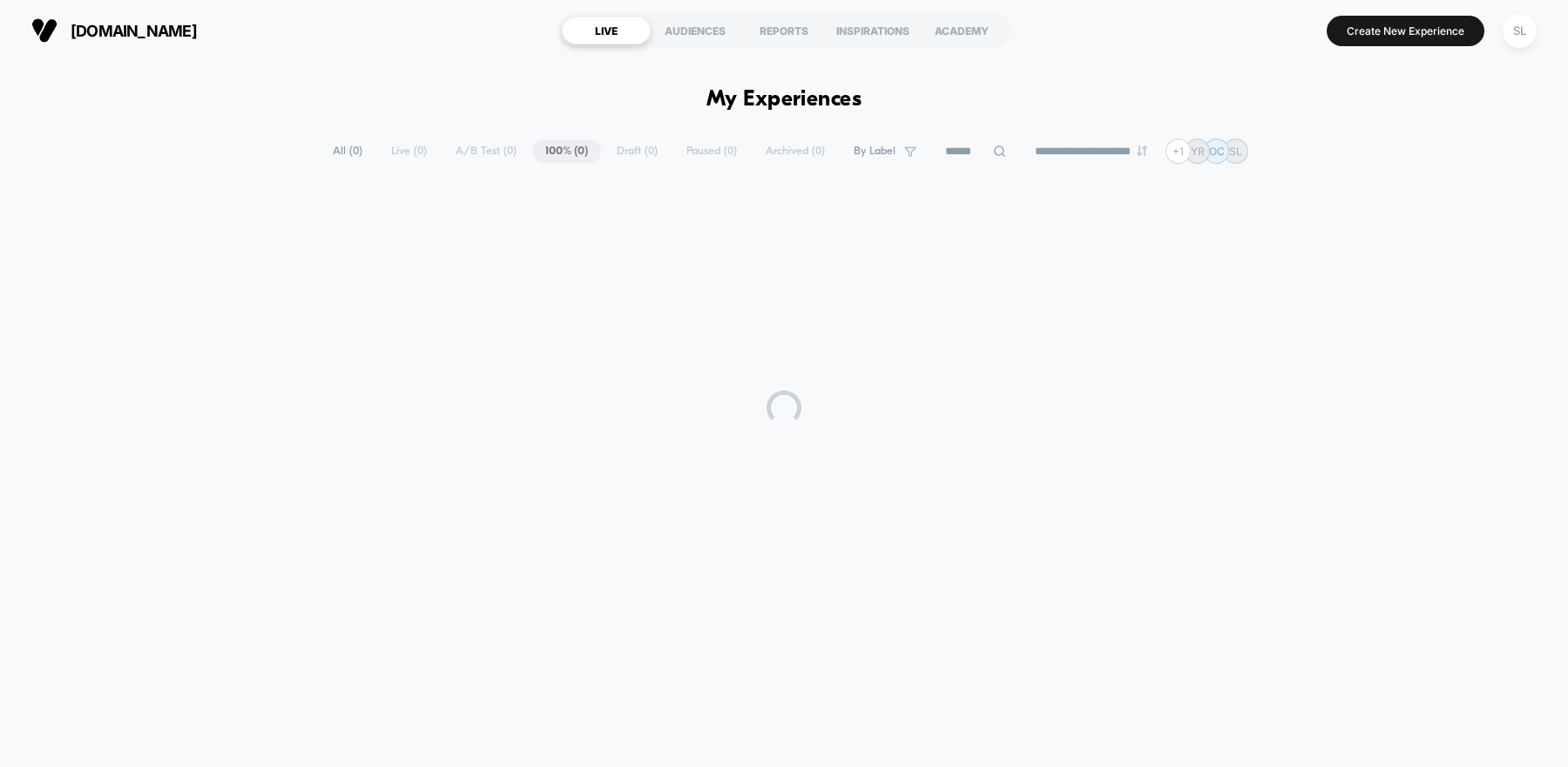
click at [377, 158] on div "**********" at bounding box center [784, 150] width 928 height 25
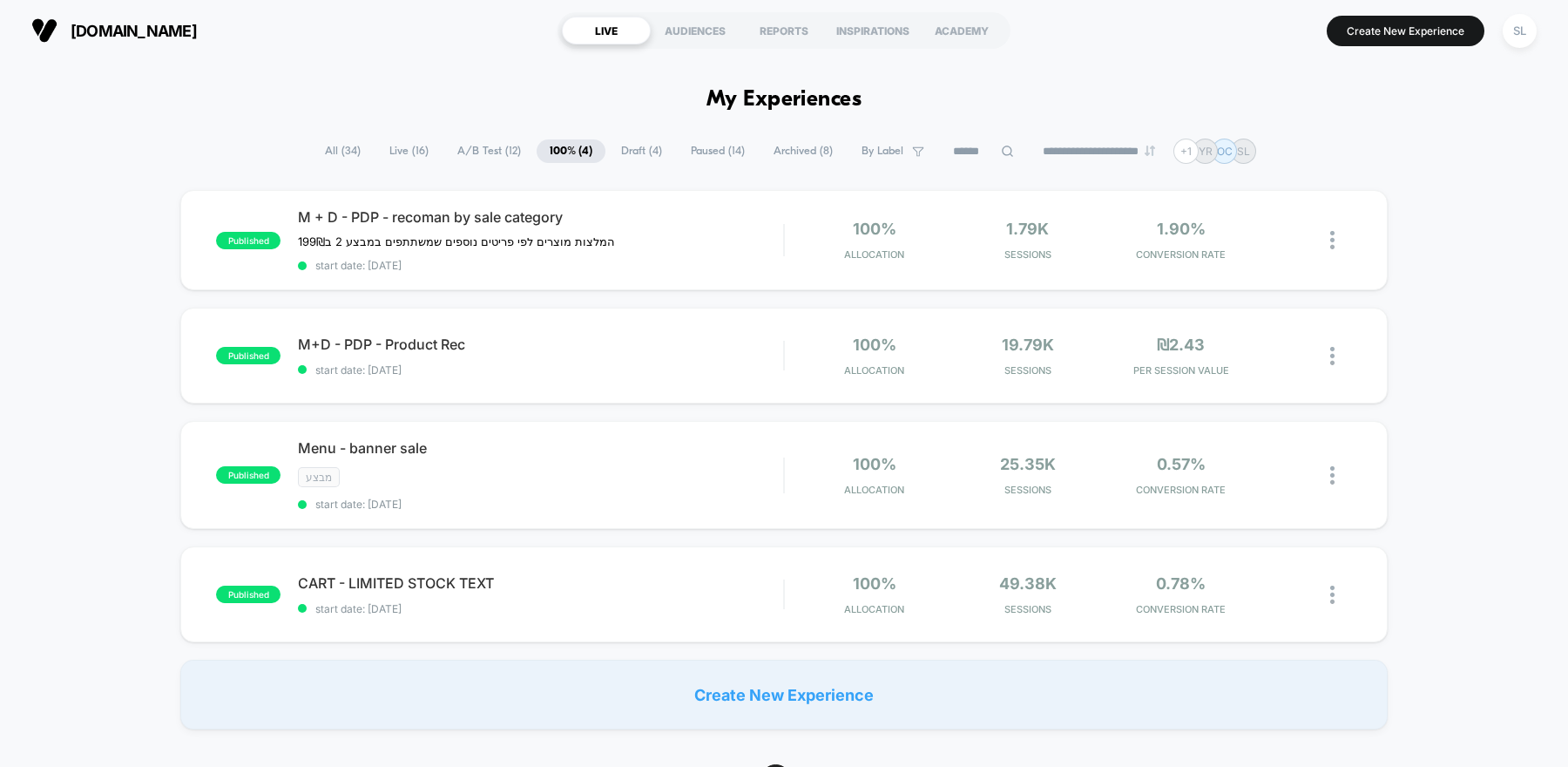
click at [329, 155] on span "All ( 34 )" at bounding box center [342, 150] width 62 height 23
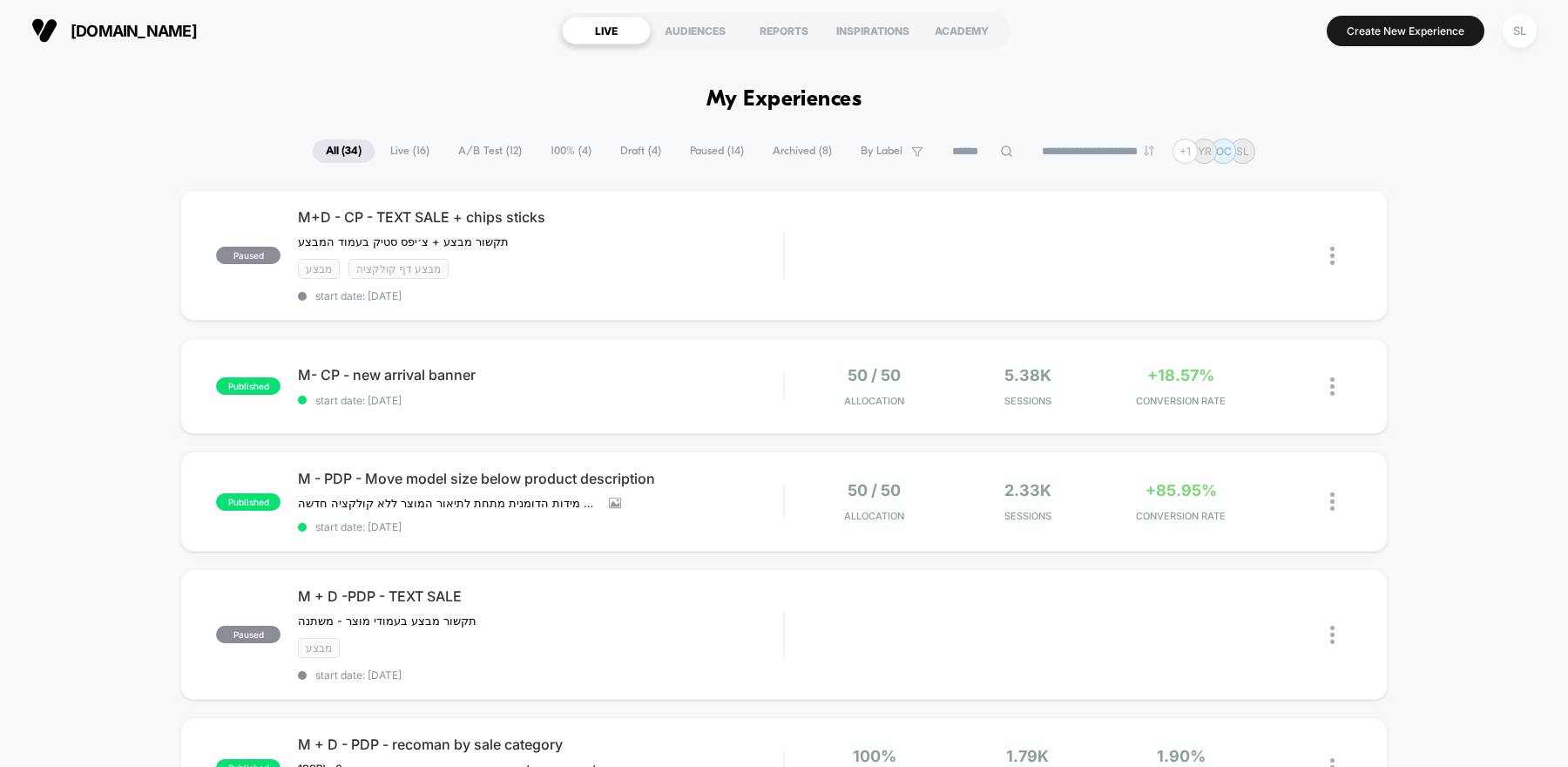
click at [480, 147] on span "A/B Test ( 12 )" at bounding box center [489, 150] width 90 height 23
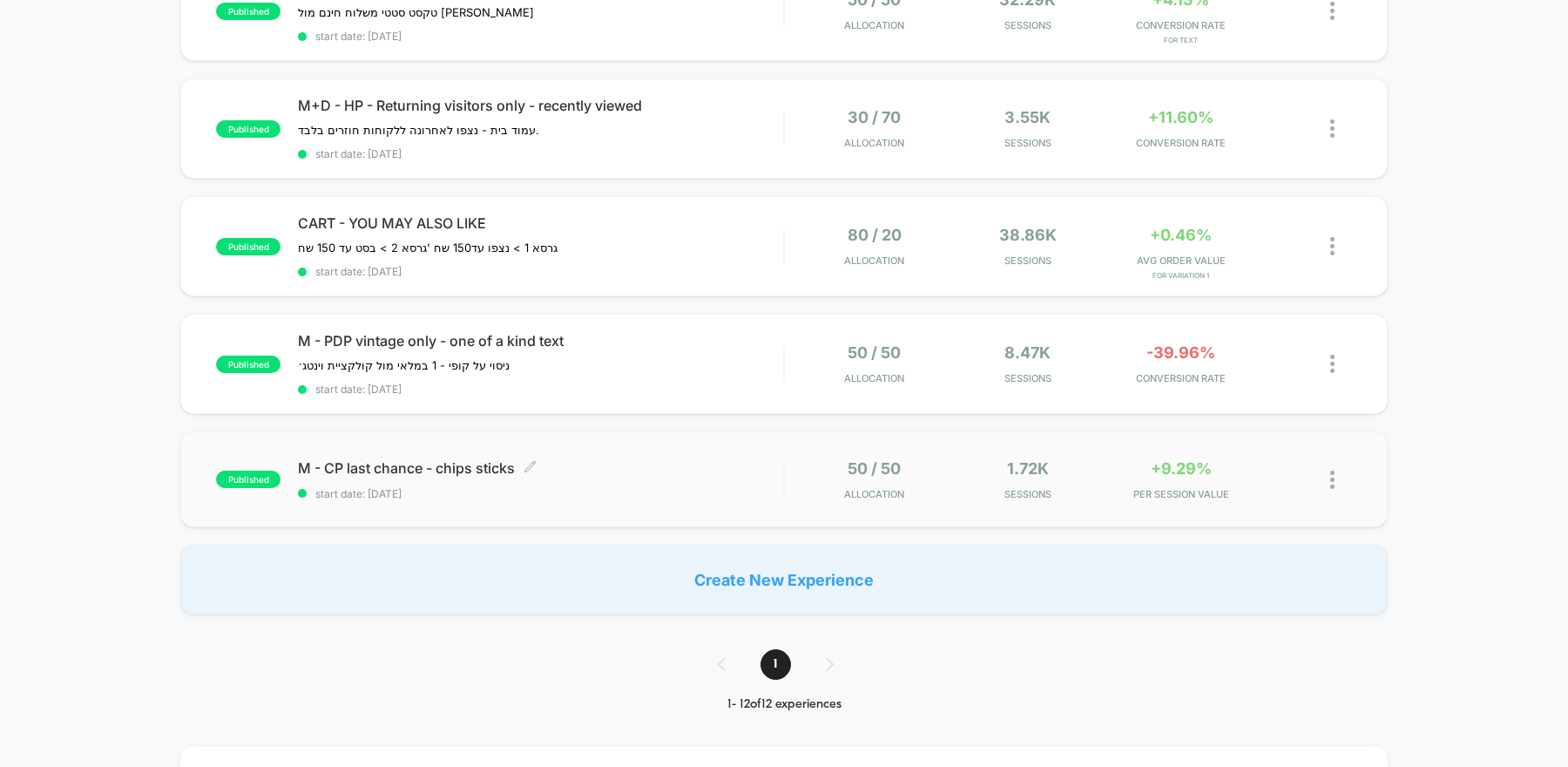
scroll to position [1012, 0]
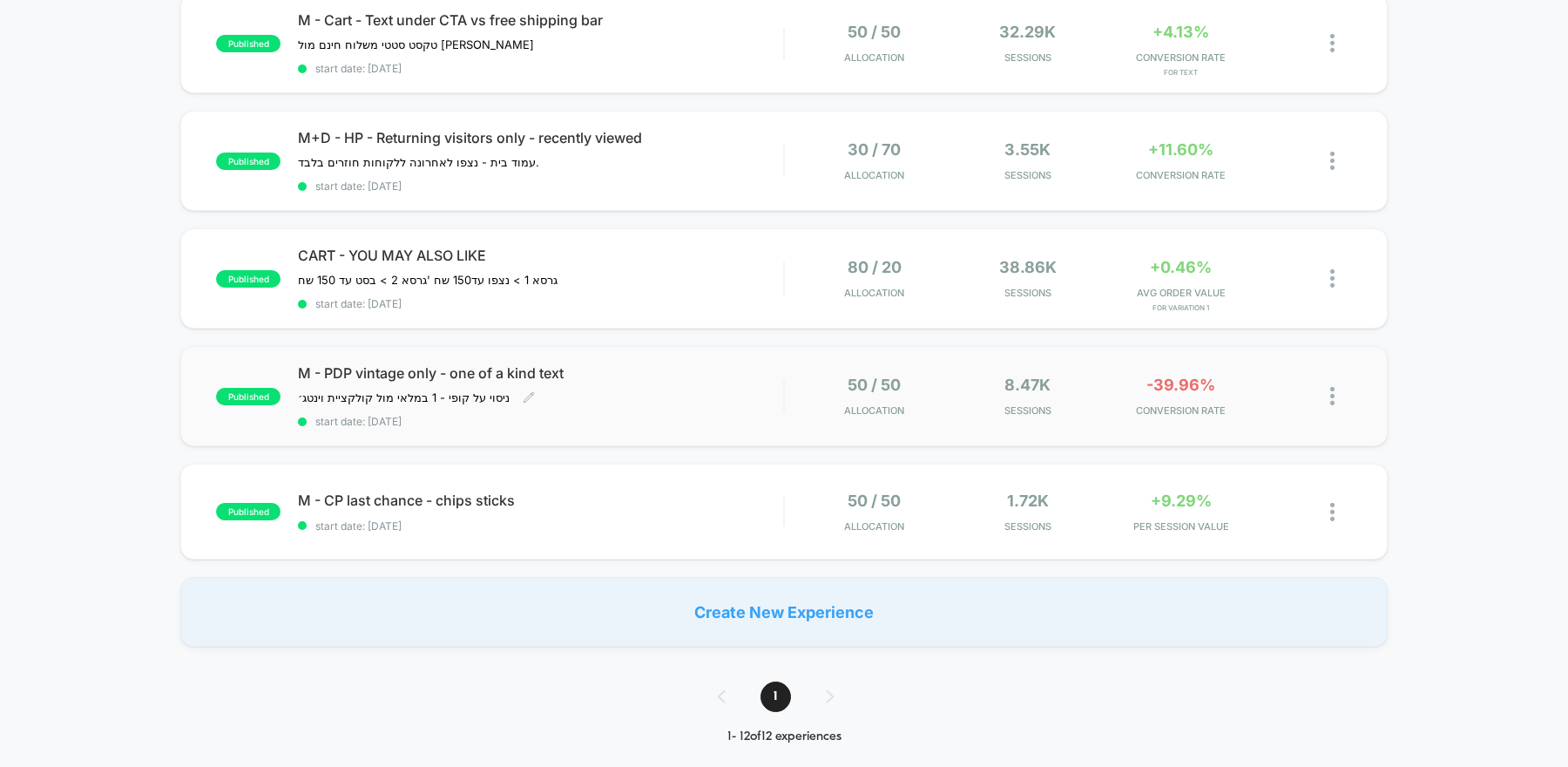
click at [724, 414] on span "start date: [DATE]" at bounding box center [541, 421] width 485 height 13
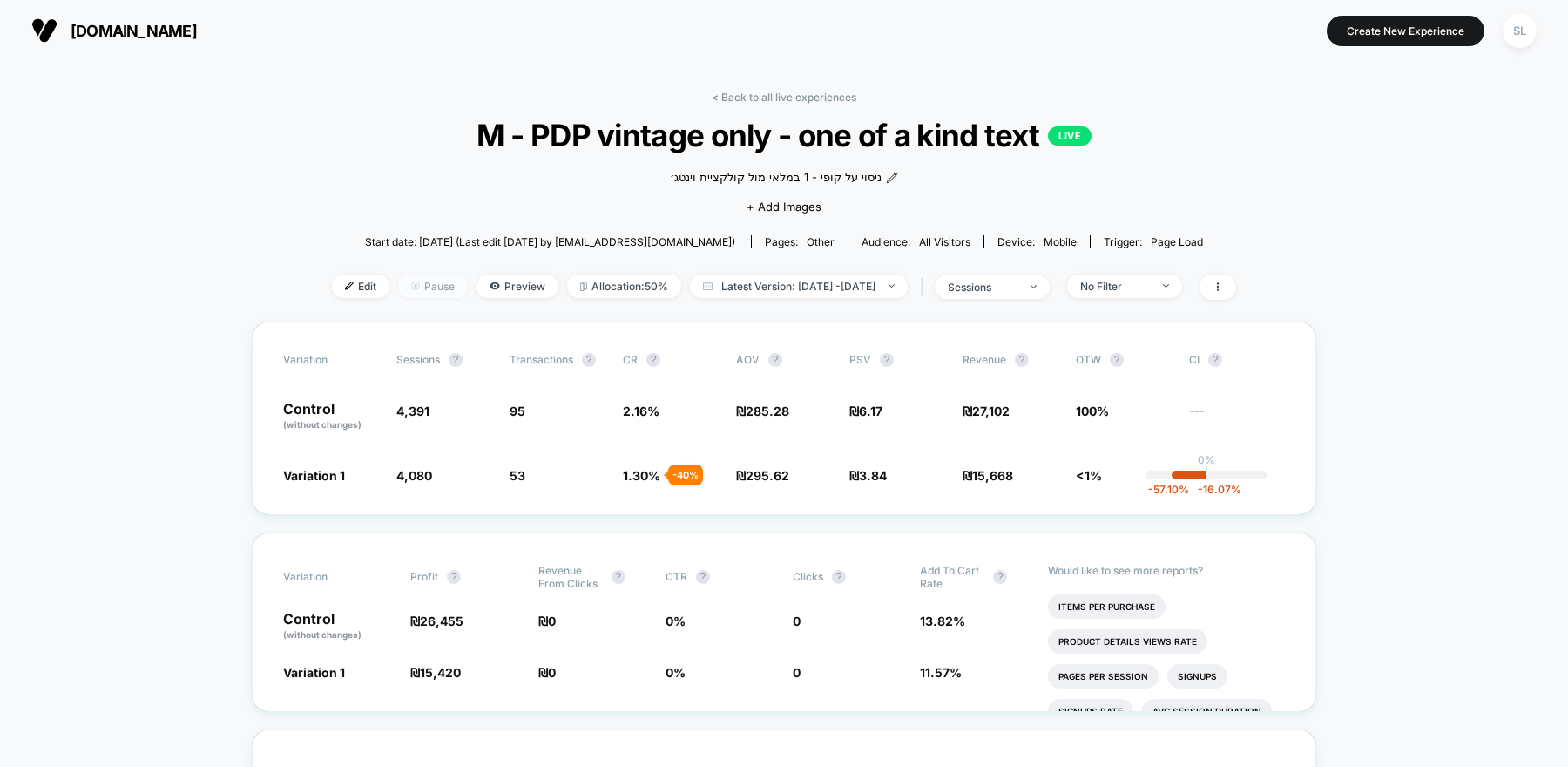
click at [412, 288] on span "Pause" at bounding box center [433, 285] width 70 height 23
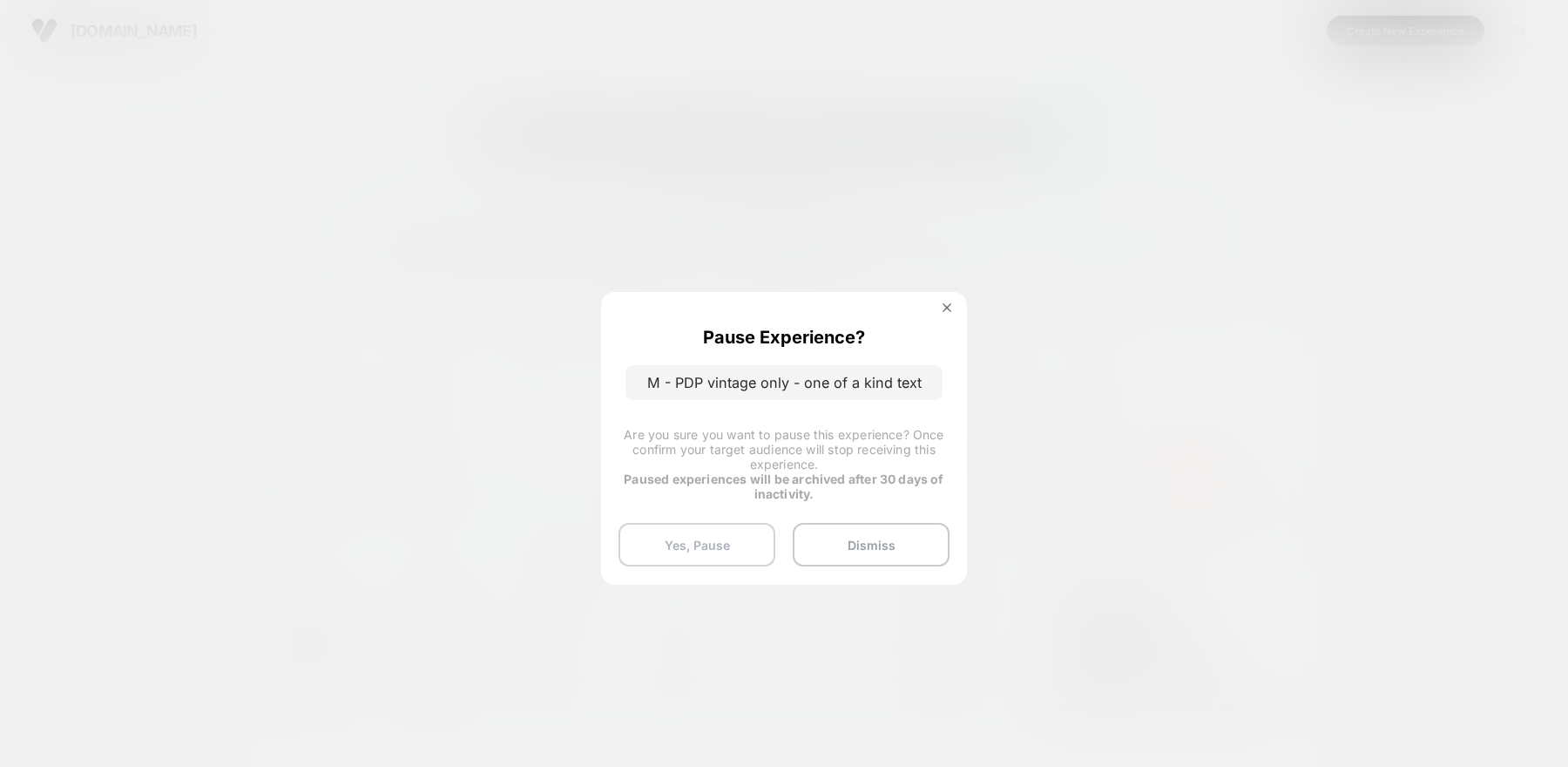
click at [742, 551] on button "Yes, Pause" at bounding box center [697, 544] width 157 height 43
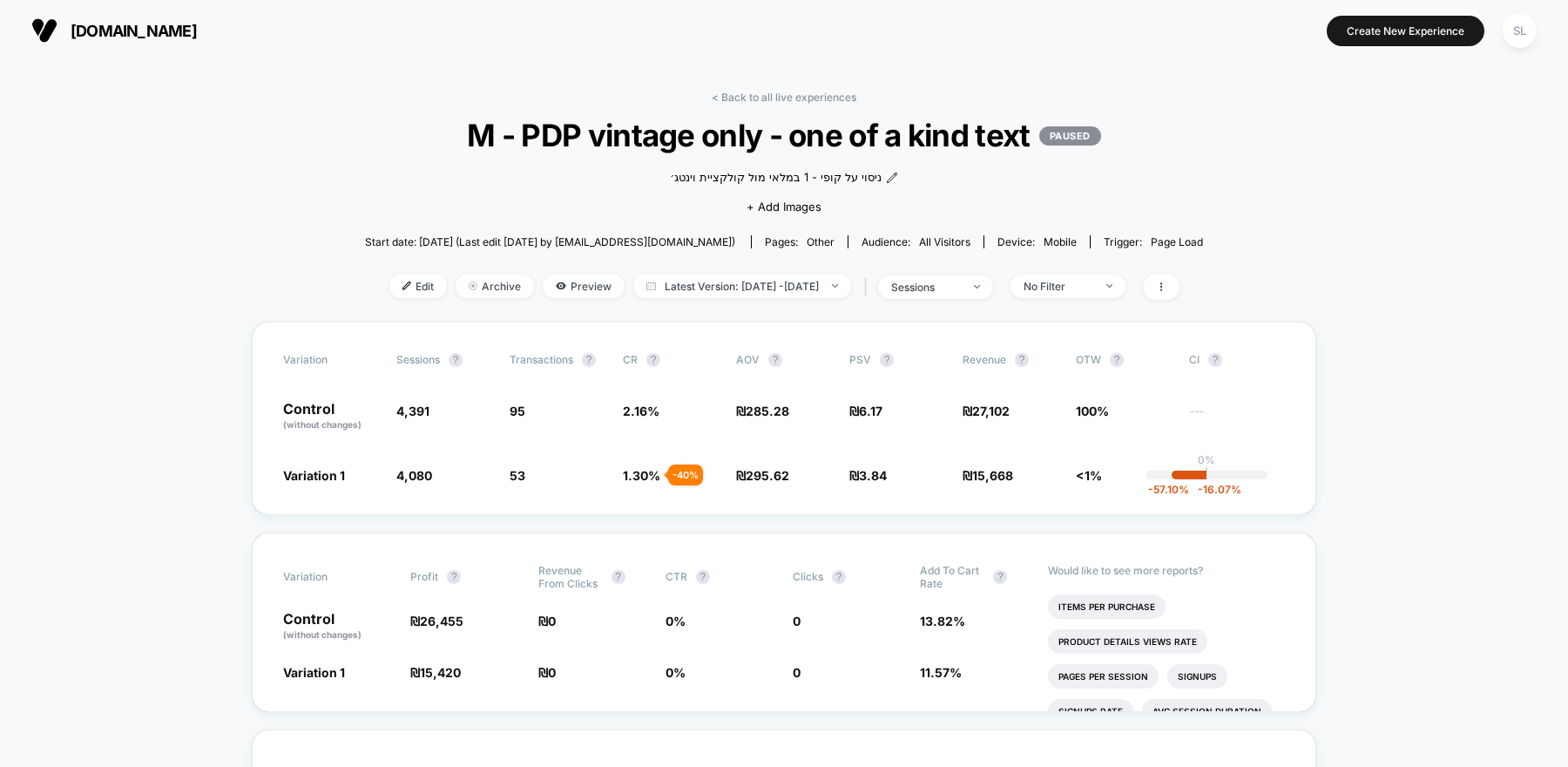
click at [86, 29] on span "[DOMAIN_NAME]" at bounding box center [133, 31] width 126 height 18
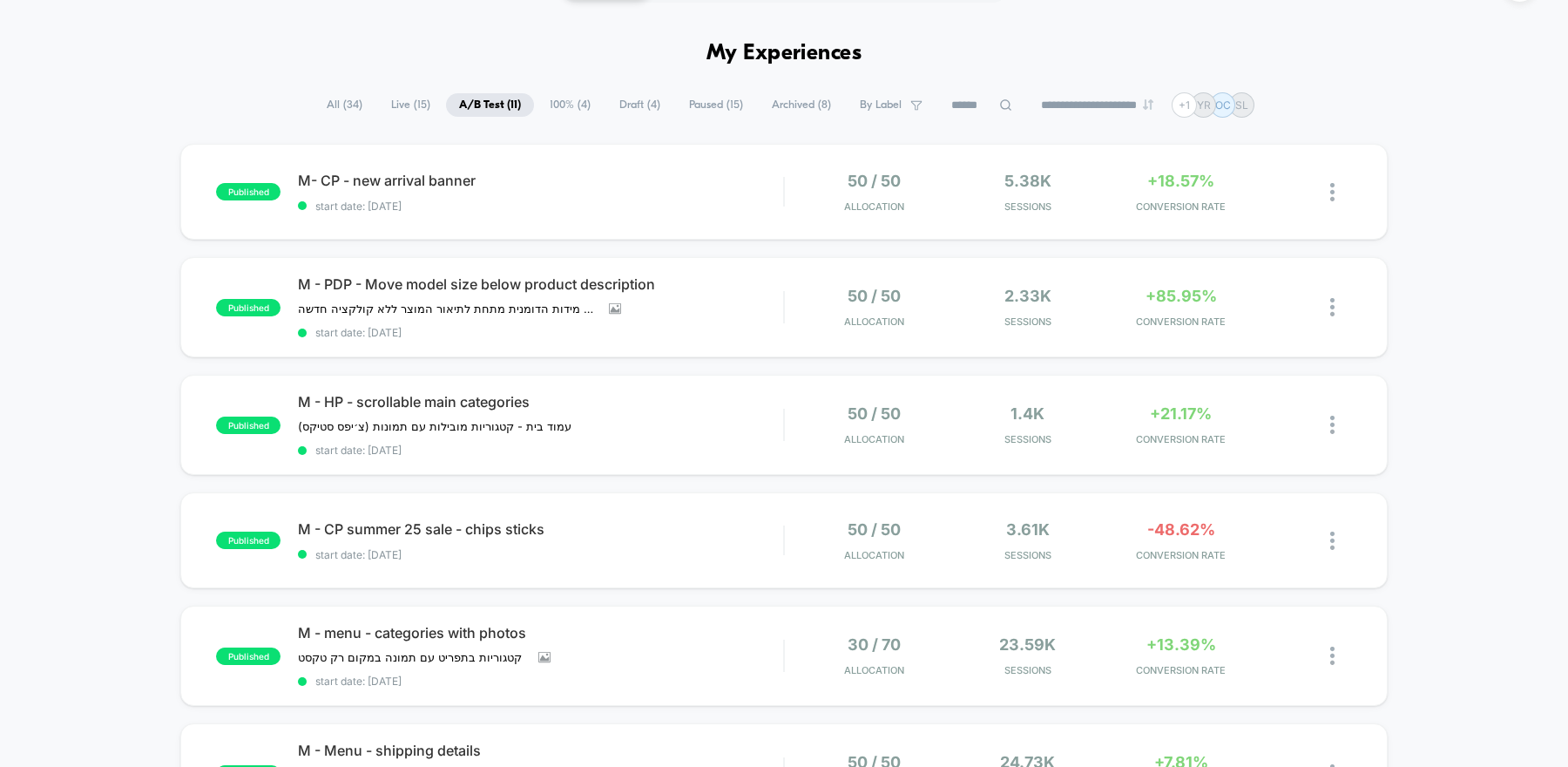
scroll to position [48, 0]
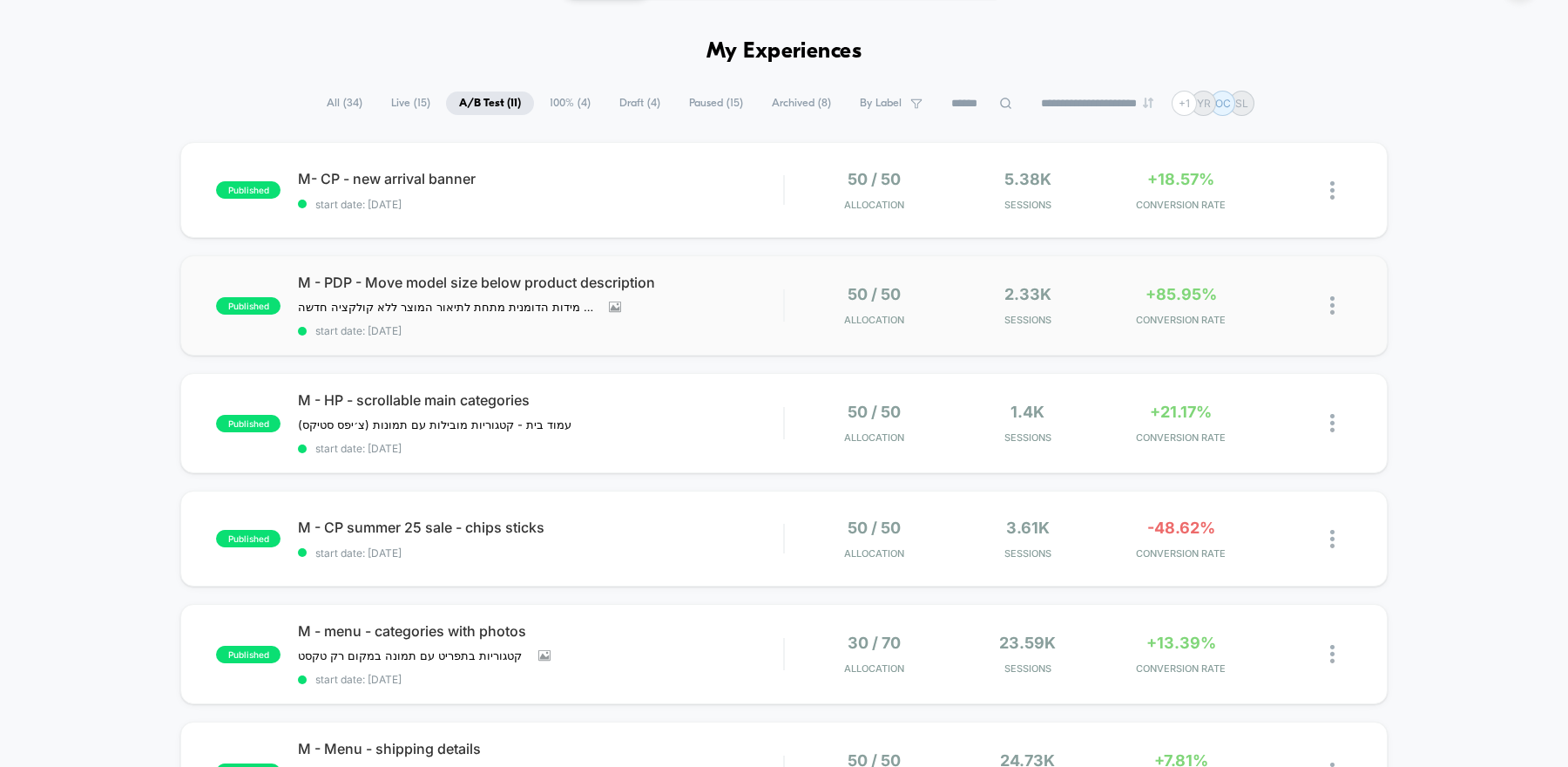
click at [832, 336] on div "published M - PDP - Move model size below product description שינוי מיקום - קול…" at bounding box center [784, 306] width 1207 height 101
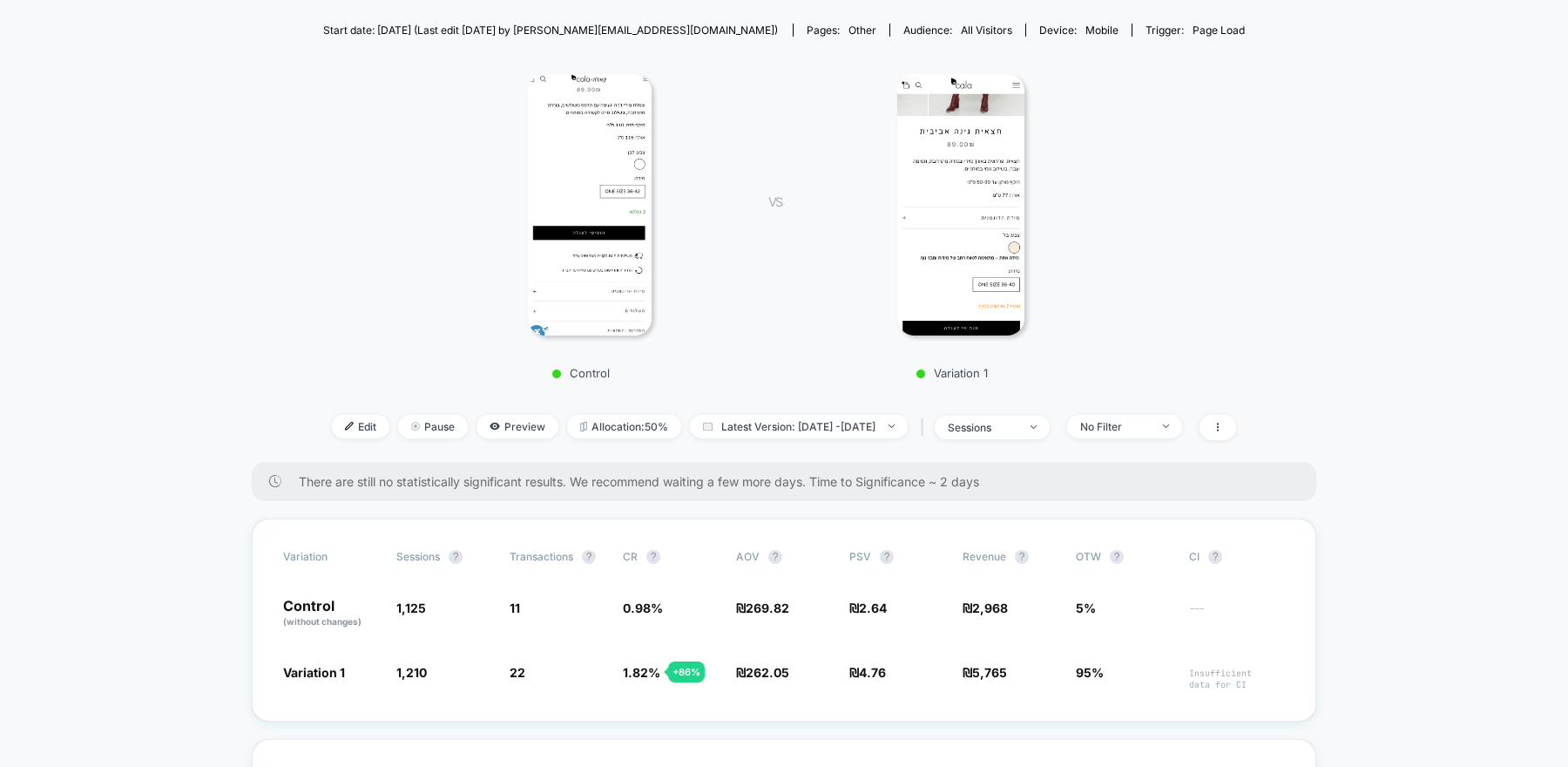
scroll to position [235, 0]
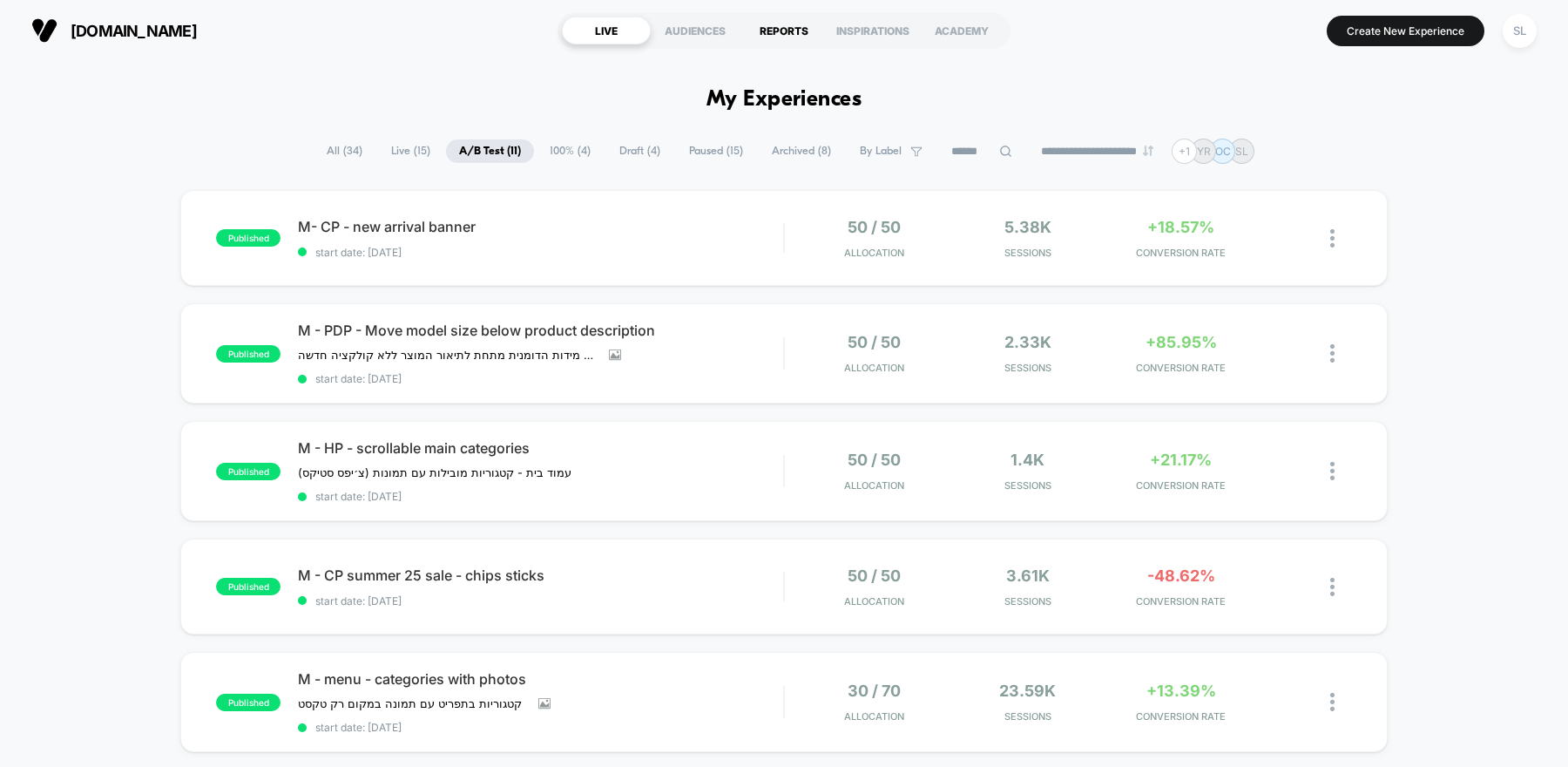
click at [772, 30] on div "REPORTS" at bounding box center [784, 30] width 89 height 28
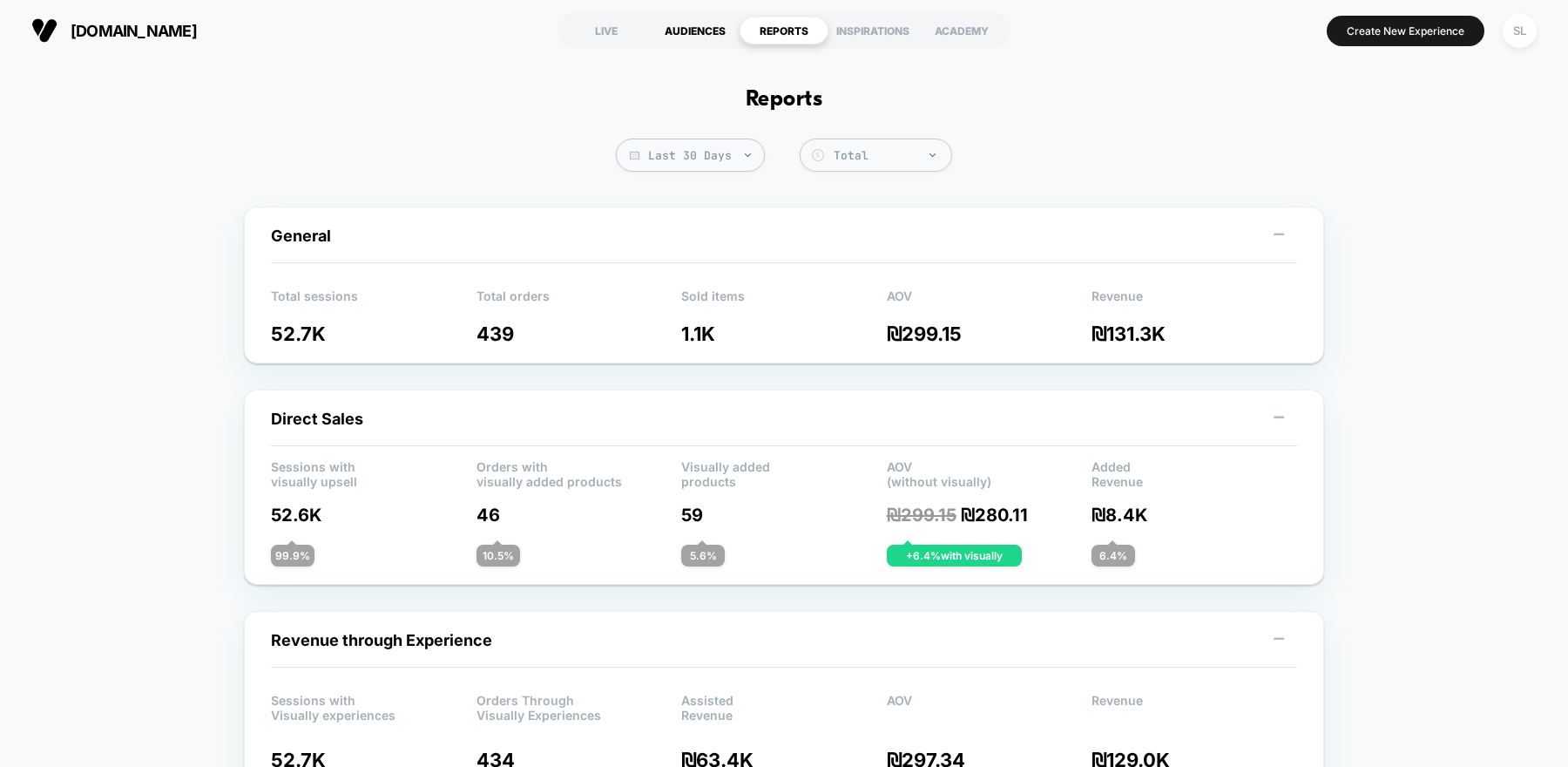
click at [699, 20] on div "AUDIENCES" at bounding box center [695, 30] width 89 height 28
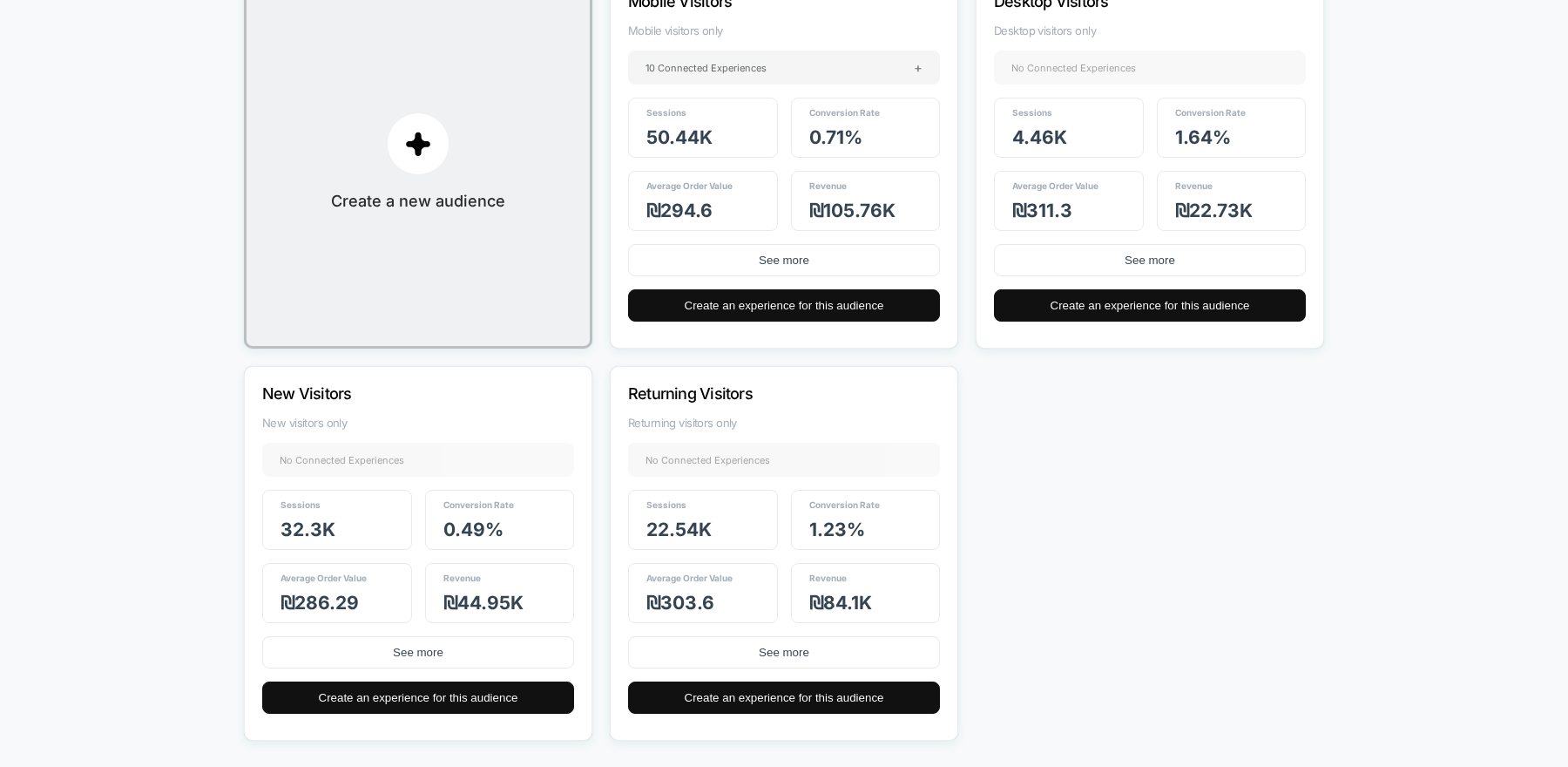
scroll to position [296, 0]
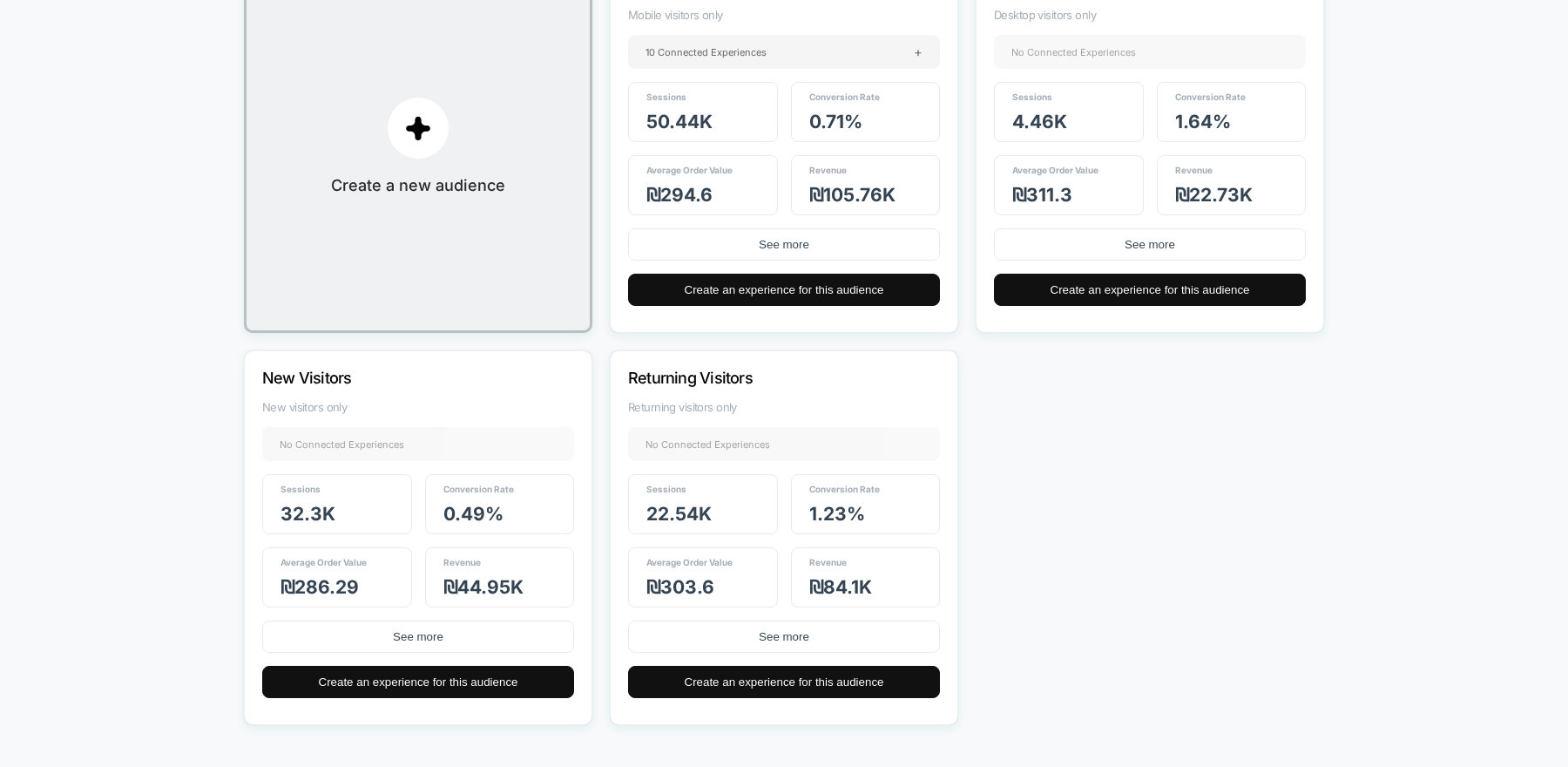
click at [681, 379] on p "Returning Visitors" at bounding box center [760, 378] width 265 height 18
click at [680, 379] on p "Returning Visitors" at bounding box center [760, 378] width 265 height 18
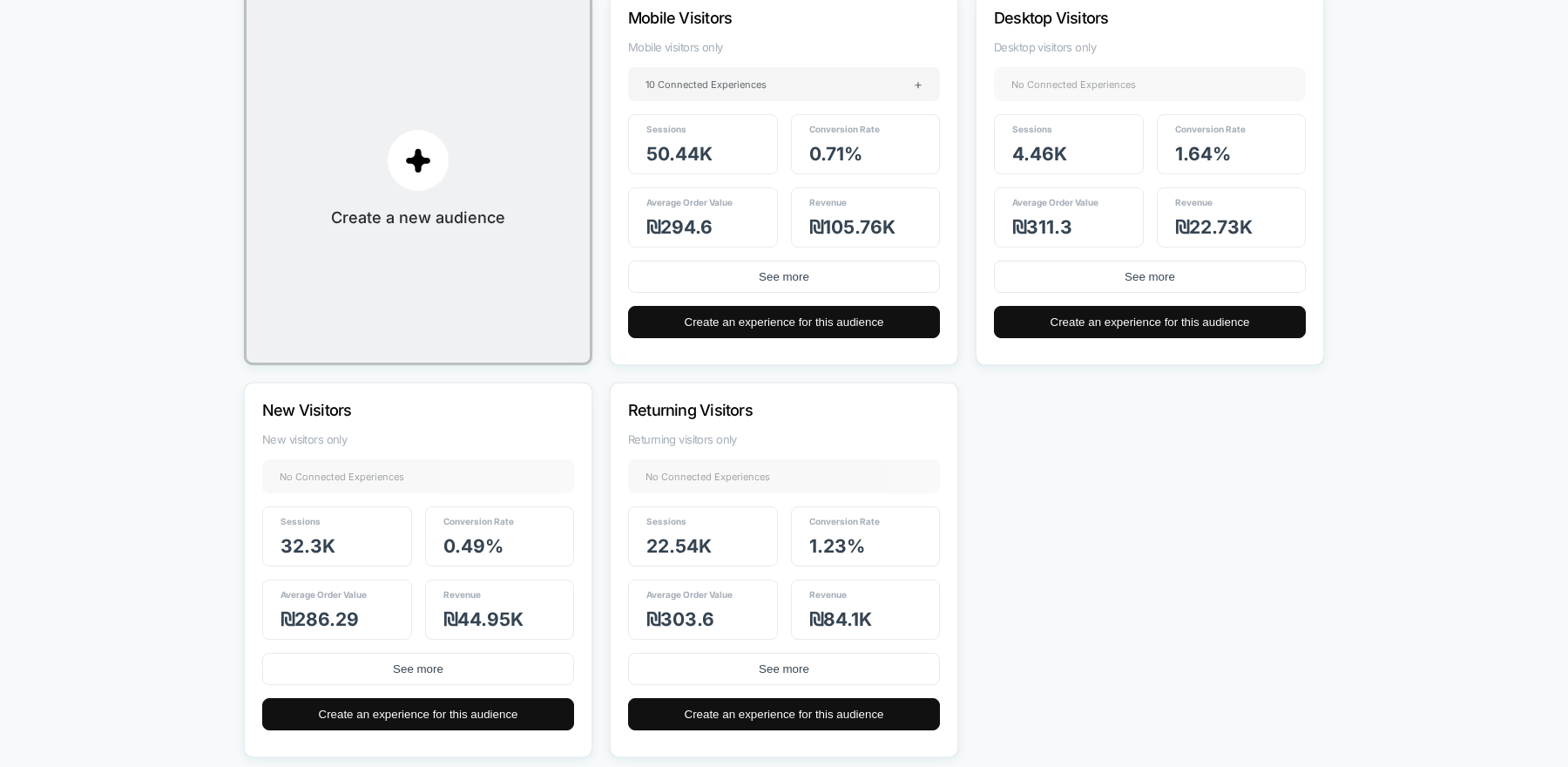
click at [688, 424] on div "Returning Visitors Returning visitors only No Connected Experiences + Sessions …" at bounding box center [784, 569] width 349 height 375
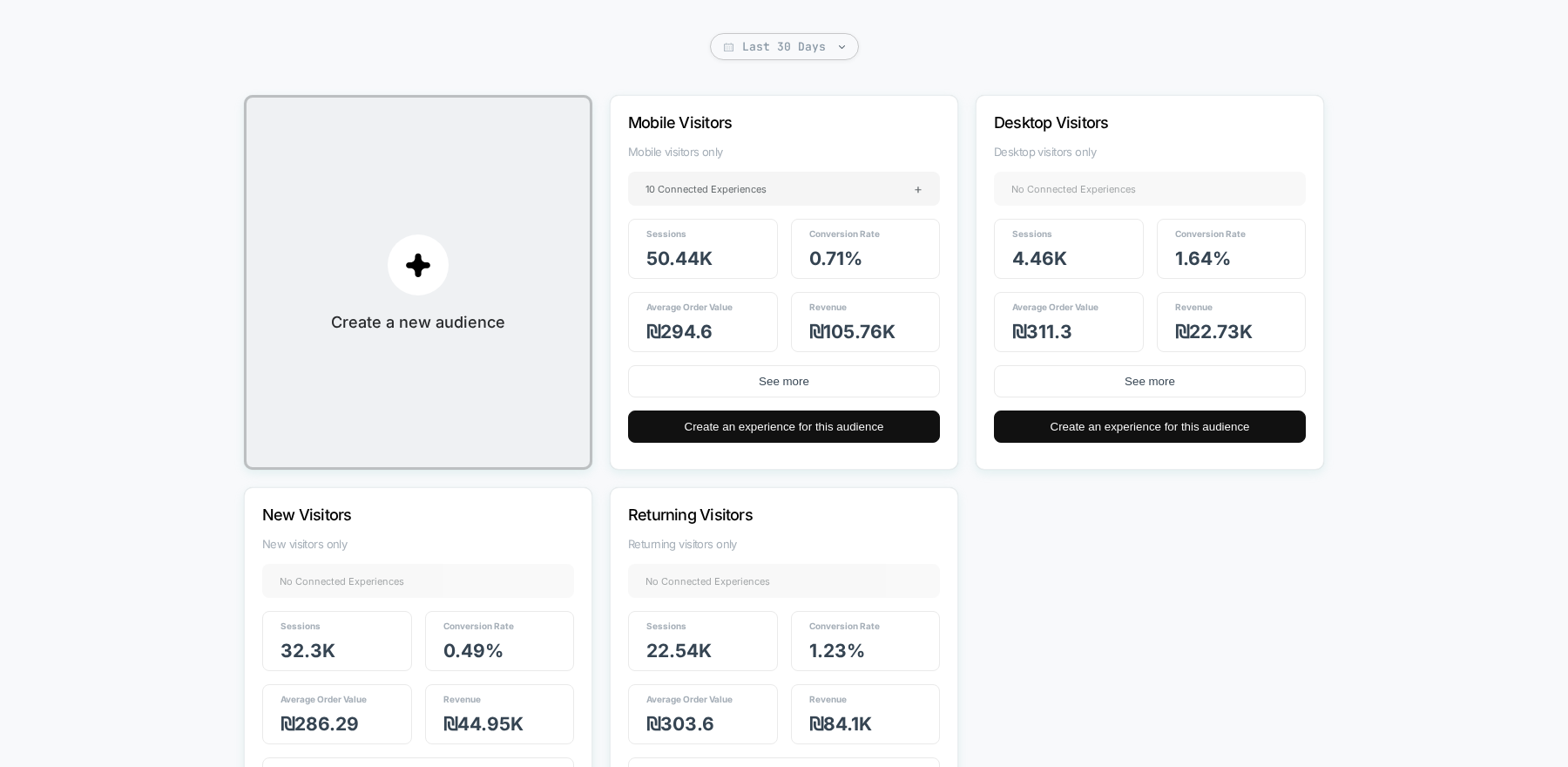
scroll to position [157, 0]
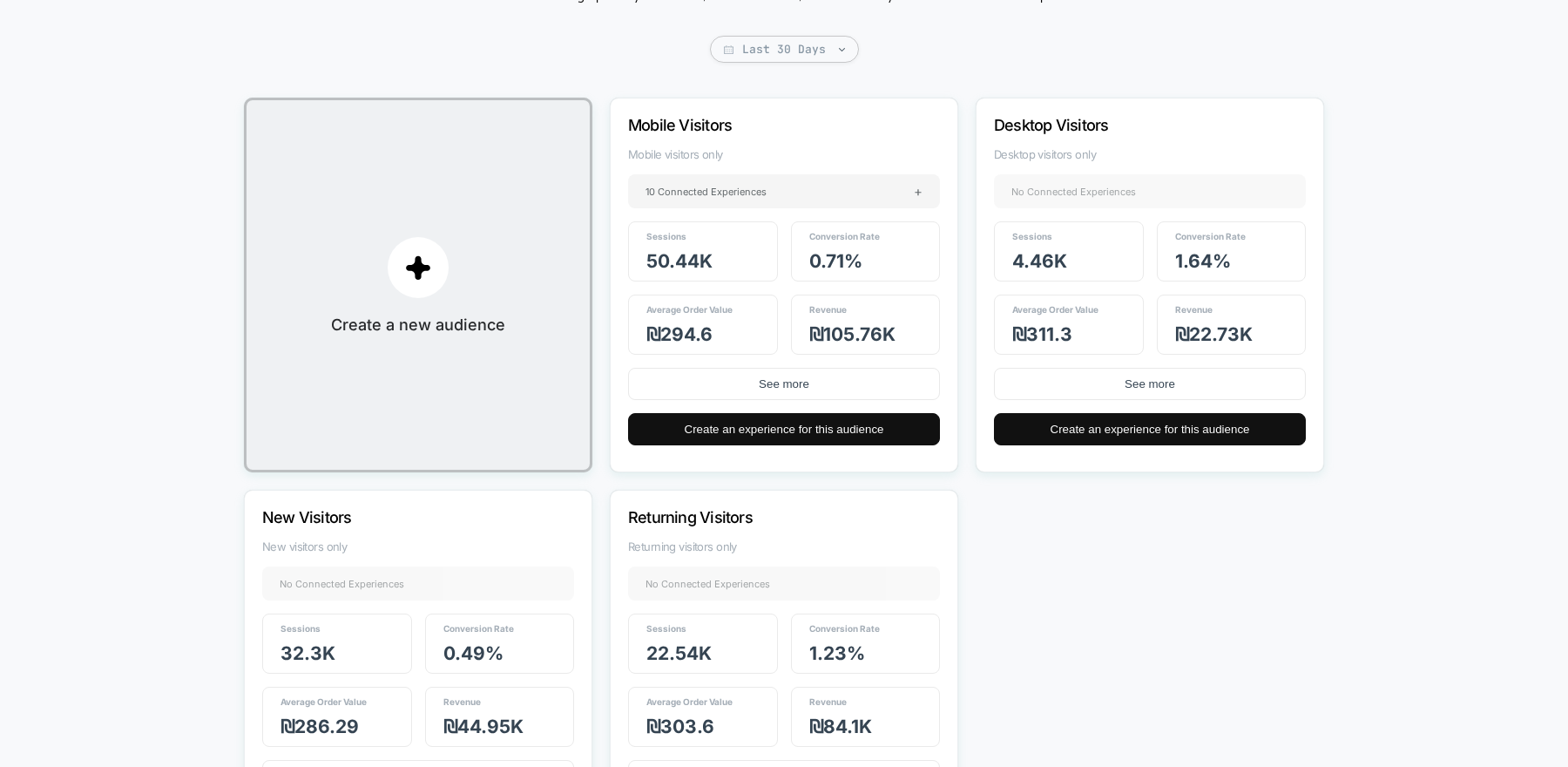
click at [1036, 132] on p "Desktop Visitors" at bounding box center [1126, 126] width 265 height 18
click at [708, 92] on div "Create and manage primary audiences, view their data, and seamlessly select the…" at bounding box center [784, 423] width 1080 height 882
click at [708, 153] on span "Mobile visitors only" at bounding box center [784, 154] width 312 height 14
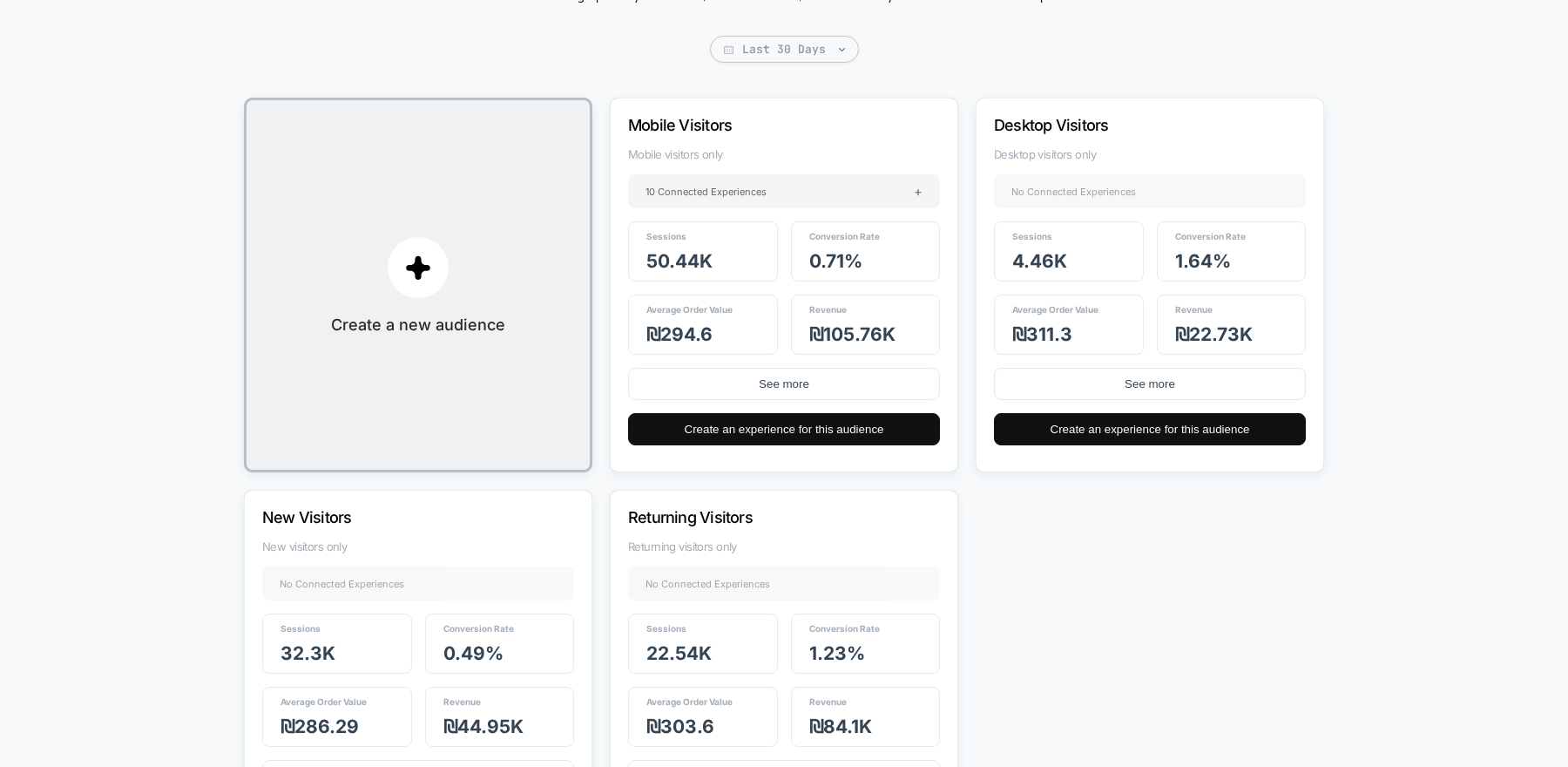
click at [708, 124] on p "Mobile Visitors" at bounding box center [760, 126] width 265 height 18
click at [1038, 126] on p "Desktop Visitors" at bounding box center [1126, 126] width 265 height 18
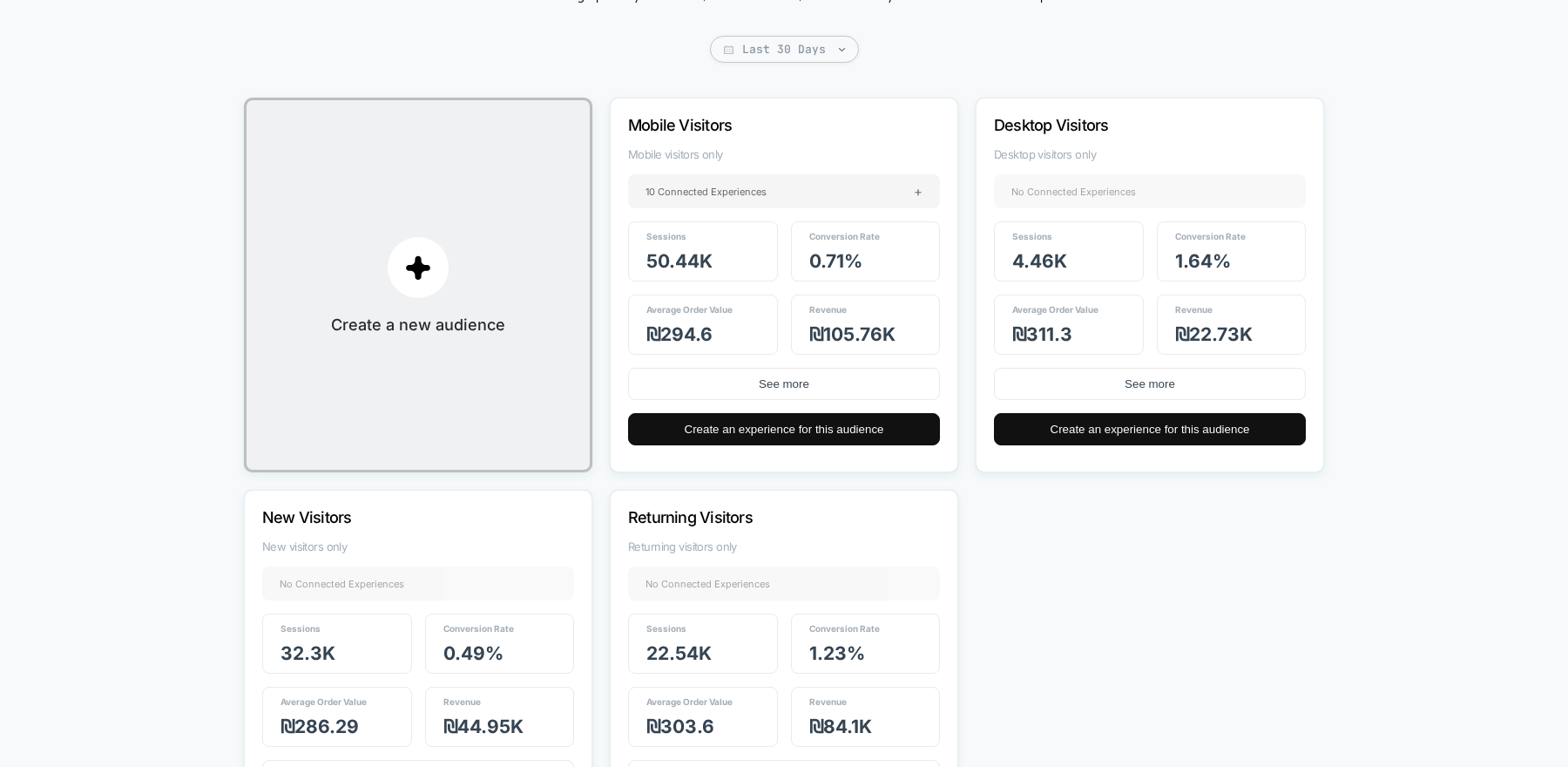
click at [768, 116] on p "Mobile Visitors" at bounding box center [760, 126] width 265 height 18
click at [1079, 114] on div "Desktop Visitors Desktop visitors only No Connected Experiences + Sessions 4.46…" at bounding box center [1150, 285] width 349 height 375
click at [1078, 116] on p "Desktop Visitors" at bounding box center [1126, 126] width 265 height 18
click at [1054, 116] on p "Desktop Visitors" at bounding box center [1126, 126] width 265 height 18
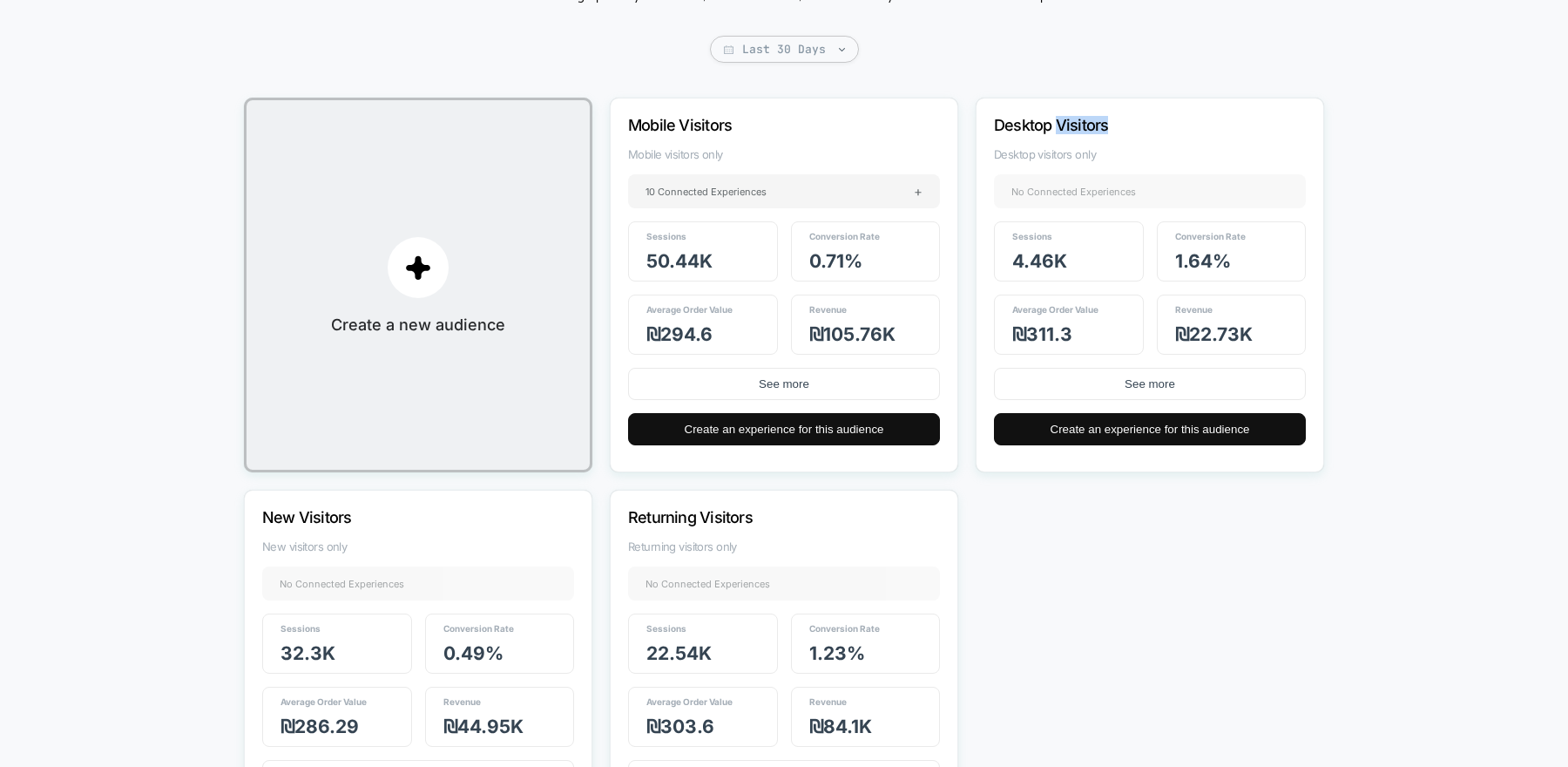
click at [1054, 116] on p "Desktop Visitors" at bounding box center [1126, 126] width 265 height 18
click at [1020, 128] on p "Desktop Visitors" at bounding box center [1126, 126] width 265 height 18
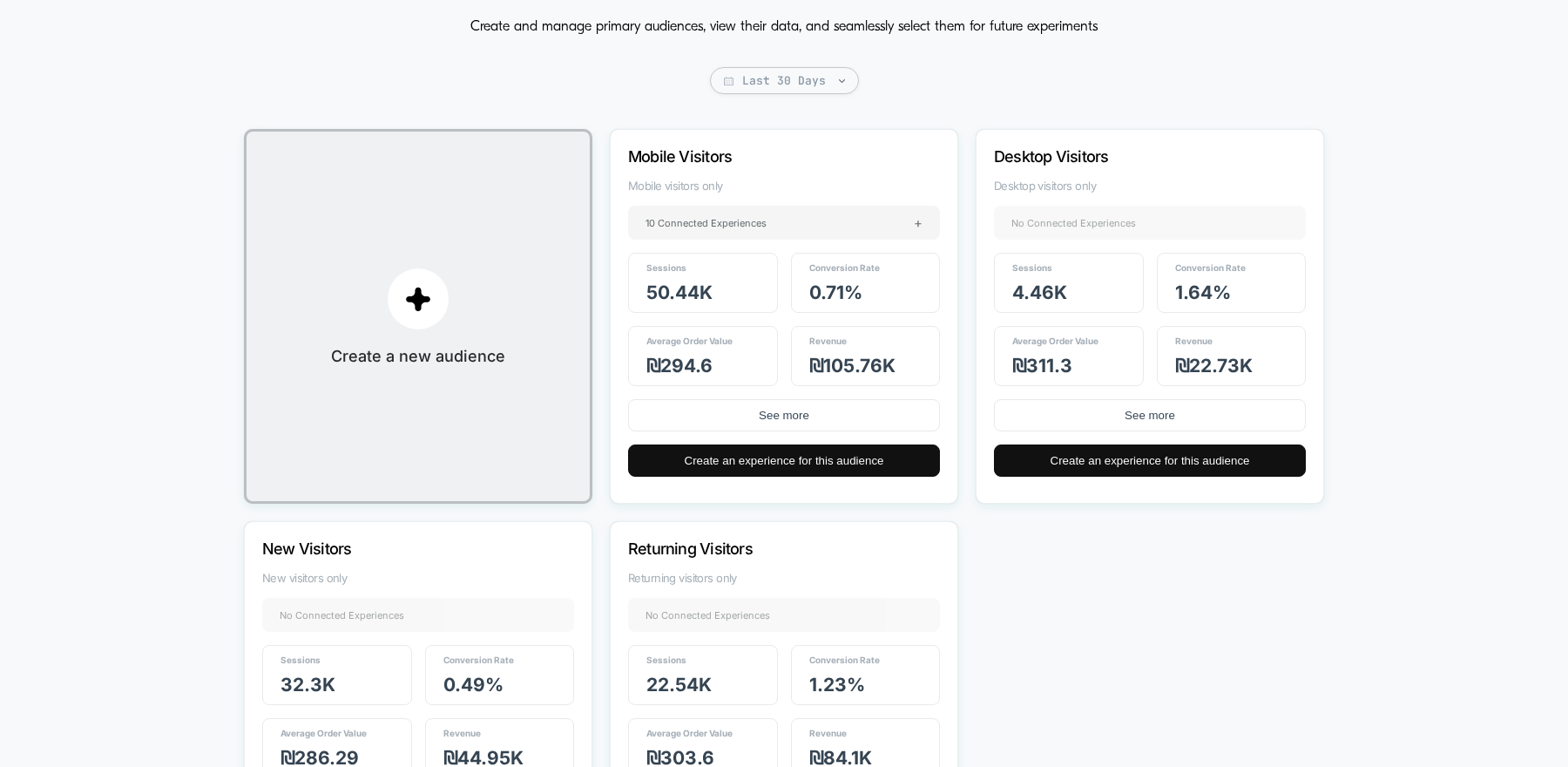
scroll to position [121, 0]
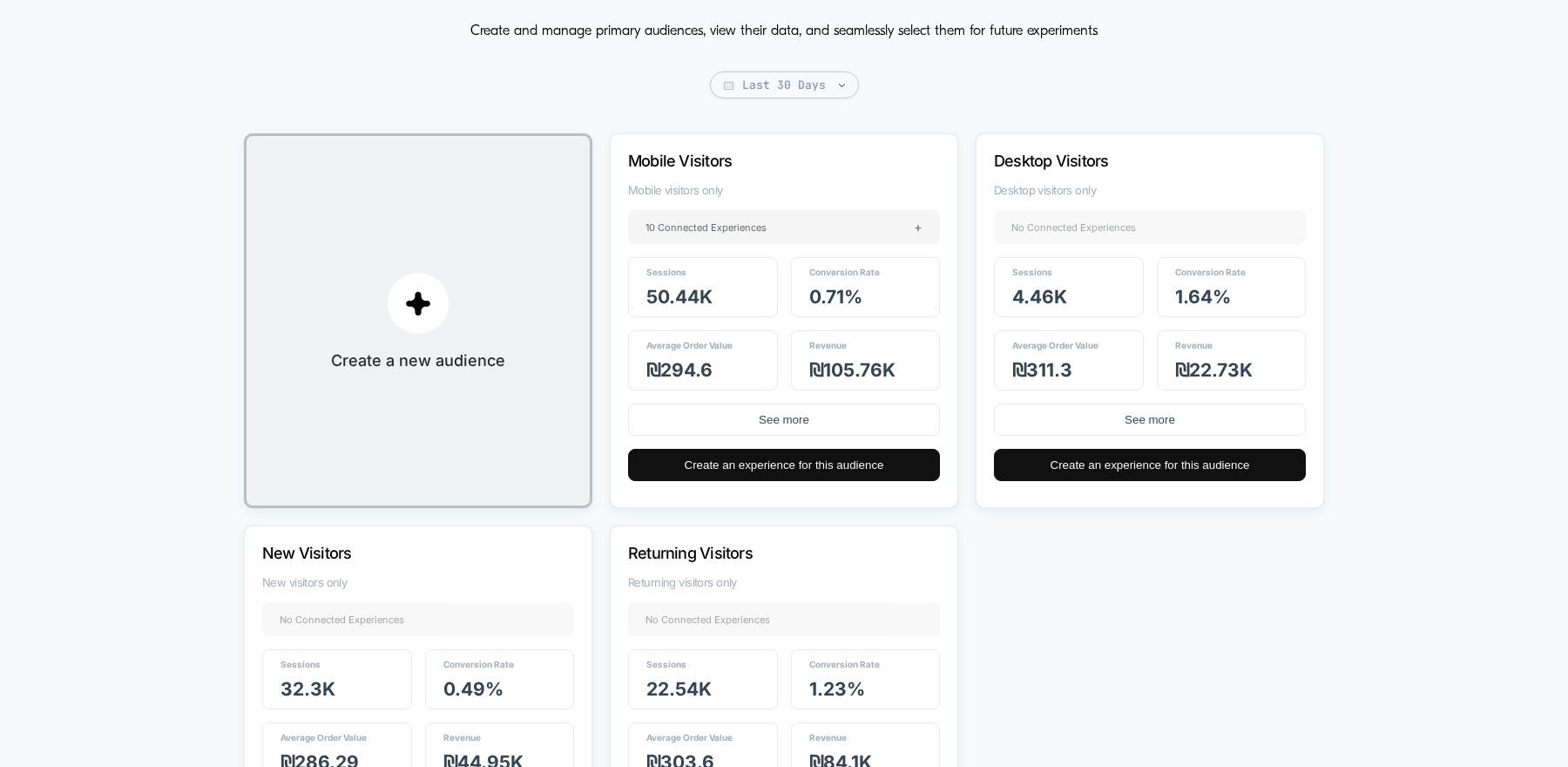
click at [1209, 289] on span "1.64 %" at bounding box center [1203, 297] width 55 height 22
click at [1243, 303] on div "Conversion Rate 1.64 %" at bounding box center [1231, 286] width 150 height 60
click at [1201, 297] on span "1.64 %" at bounding box center [1203, 297] width 55 height 22
click at [704, 158] on p "Mobile Visitors" at bounding box center [760, 161] width 265 height 18
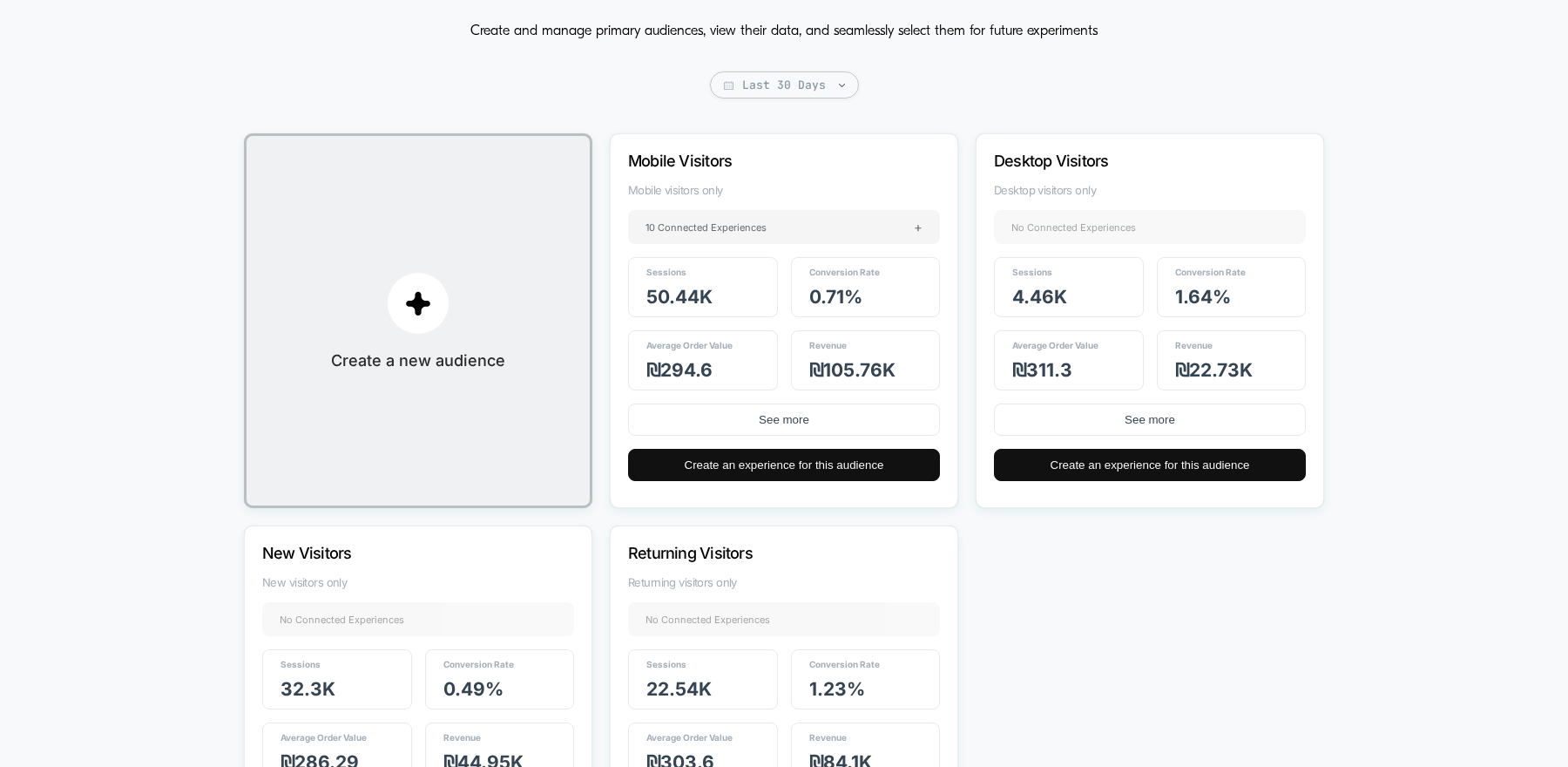
scroll to position [79, 0]
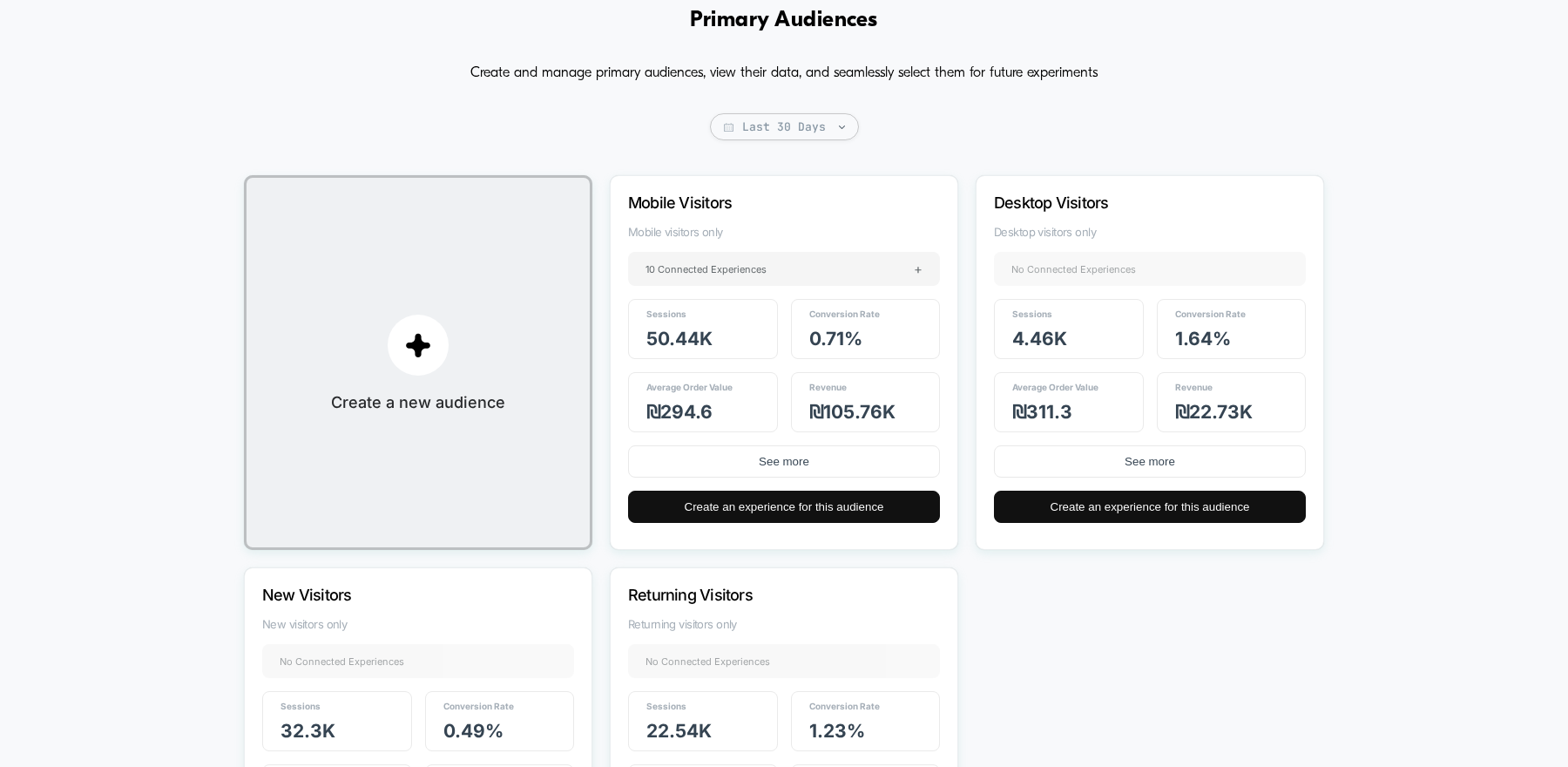
click at [831, 334] on span "0.71 %" at bounding box center [836, 339] width 54 height 22
click at [829, 333] on span "0.71 %" at bounding box center [836, 339] width 54 height 22
click at [828, 333] on span "0.71 %" at bounding box center [836, 339] width 54 height 22
click at [698, 178] on div "Mobile Visitors Mobile visitors only 10 Connected Experiences + Sessions 50.44k…" at bounding box center [784, 363] width 349 height 375
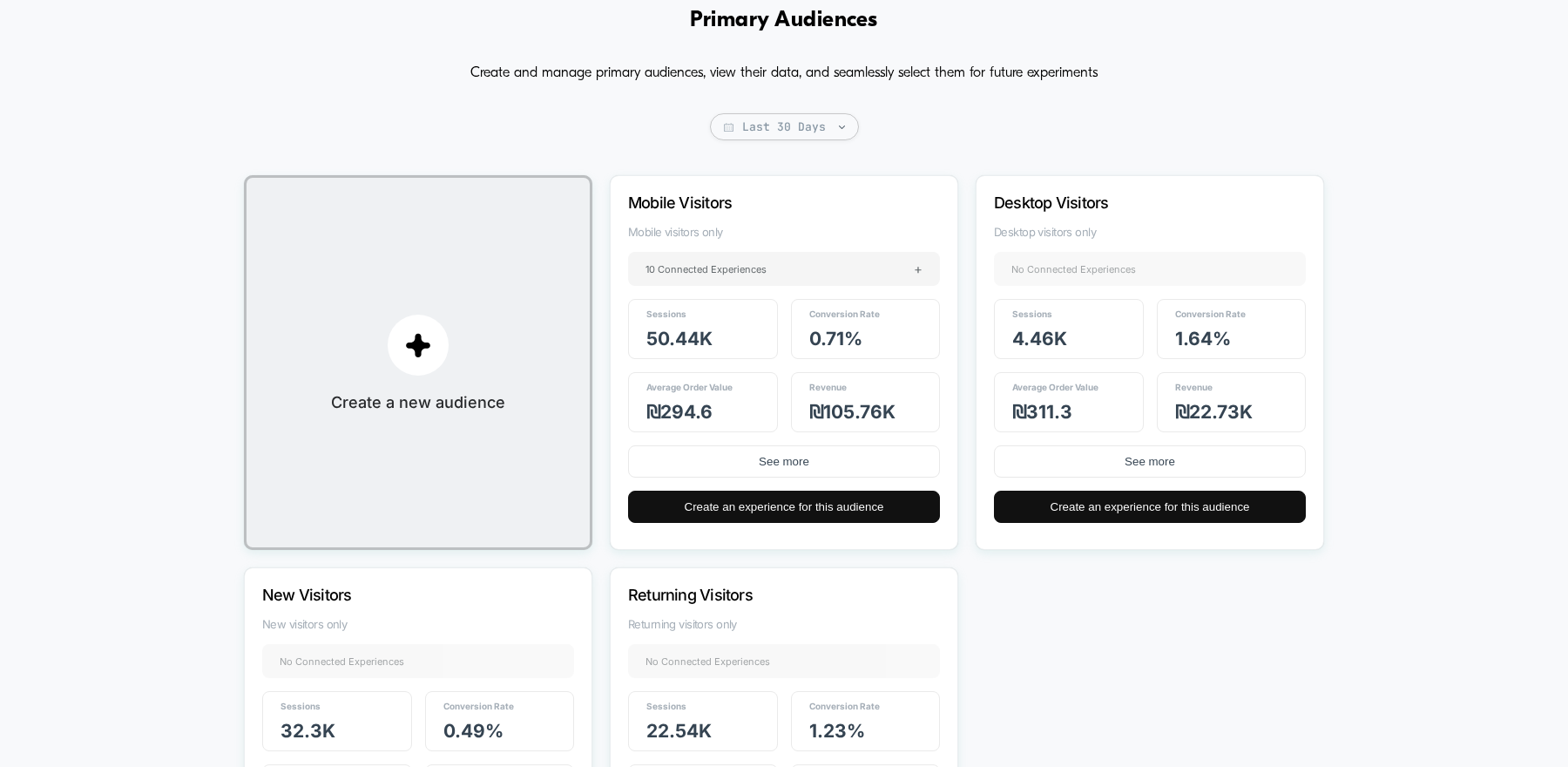
click at [1039, 211] on div "Desktop Visitors Desktop visitors only No Connected Experiences + Sessions 4.46…" at bounding box center [1150, 363] width 349 height 375
click at [1039, 212] on div "Desktop Visitors Desktop visitors only No Connected Experiences + Sessions 4.46…" at bounding box center [1150, 363] width 349 height 375
click at [1028, 204] on p "Desktop Visitors" at bounding box center [1126, 203] width 265 height 18
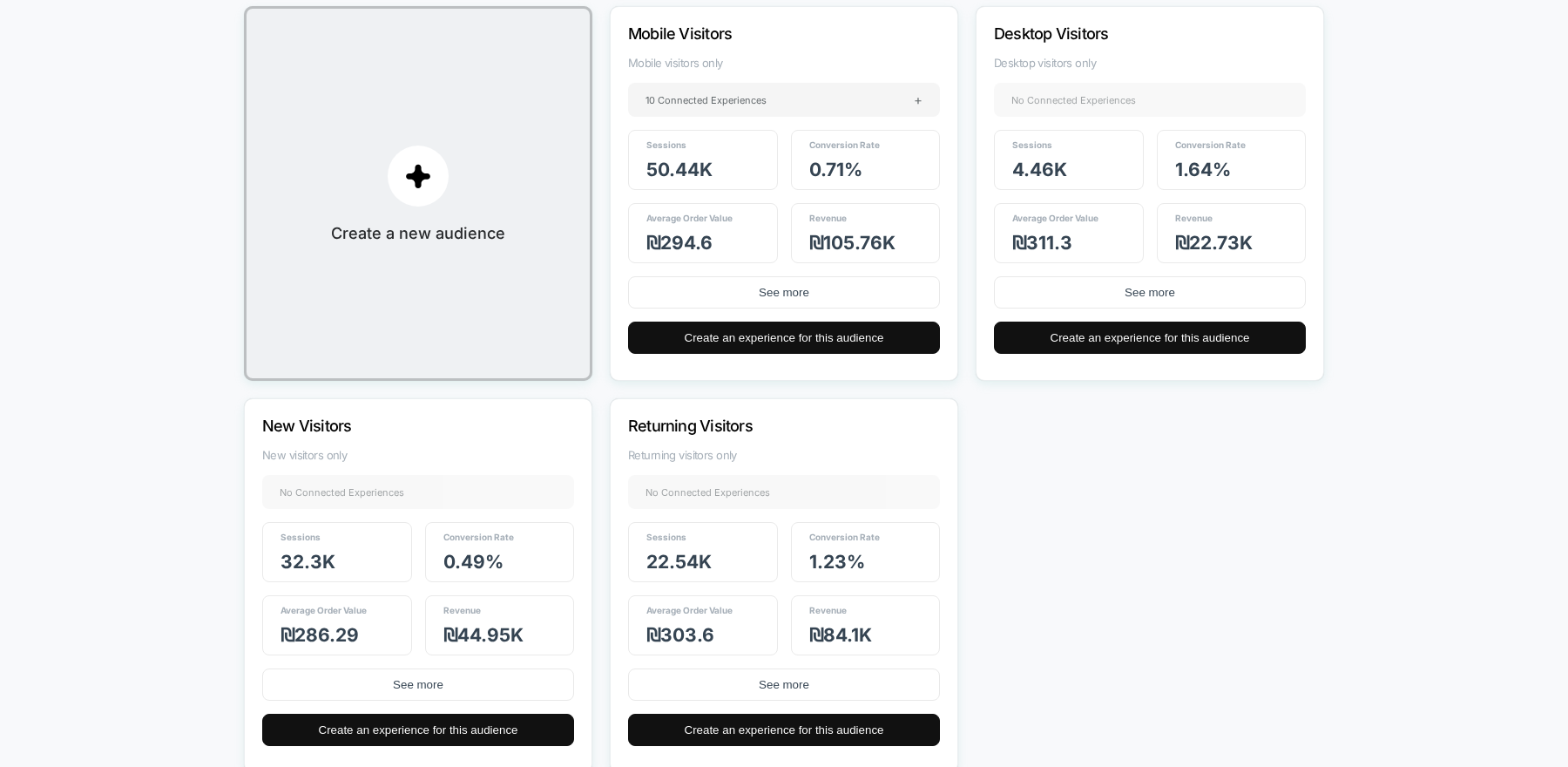
scroll to position [275, 0]
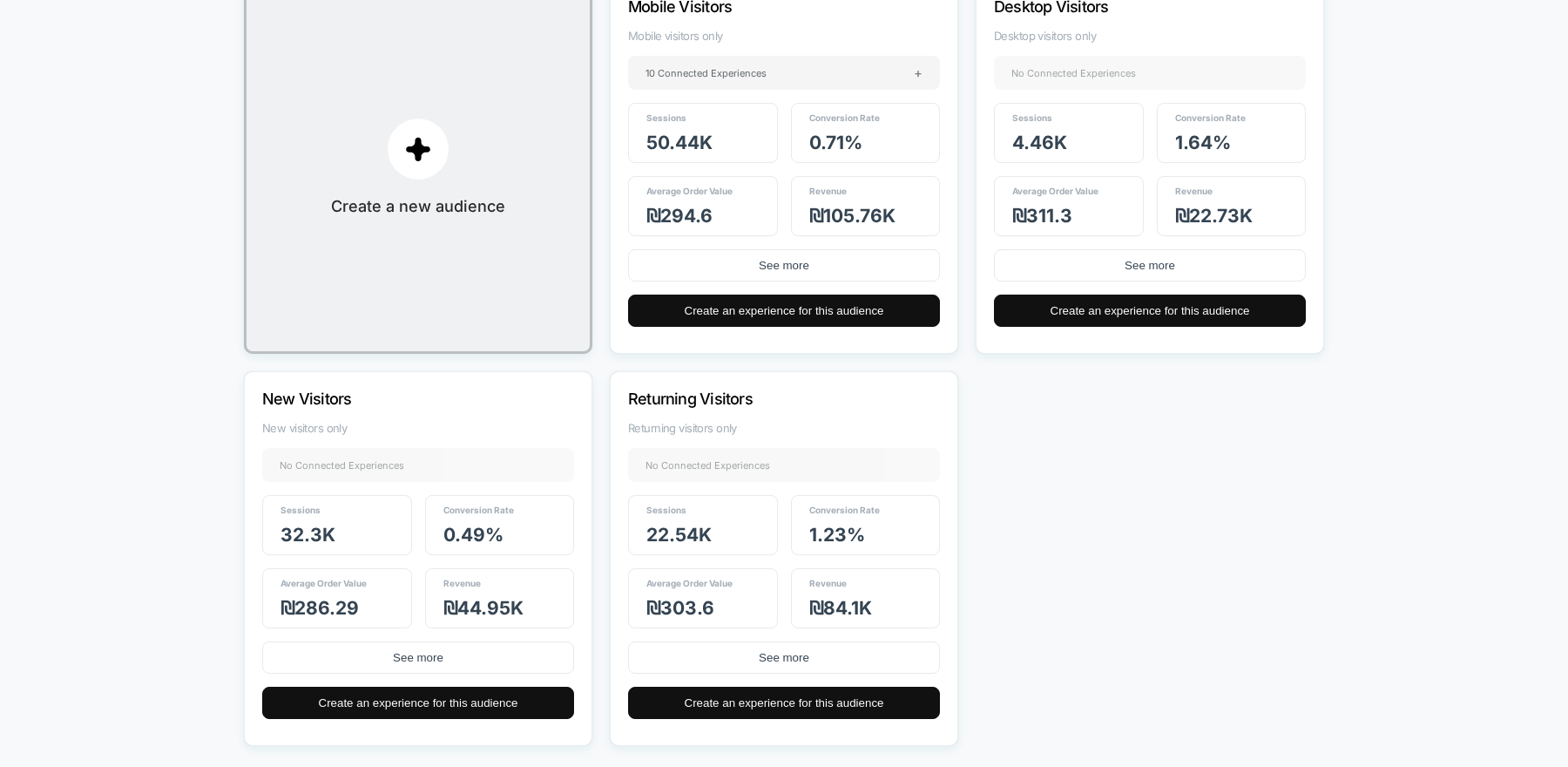
click at [778, 625] on div "Sessions 22.54k Conversion Rate 1.23 % Average Order Value ₪ 303.6 Revenue ₪ 84…" at bounding box center [784, 561] width 312 height 133
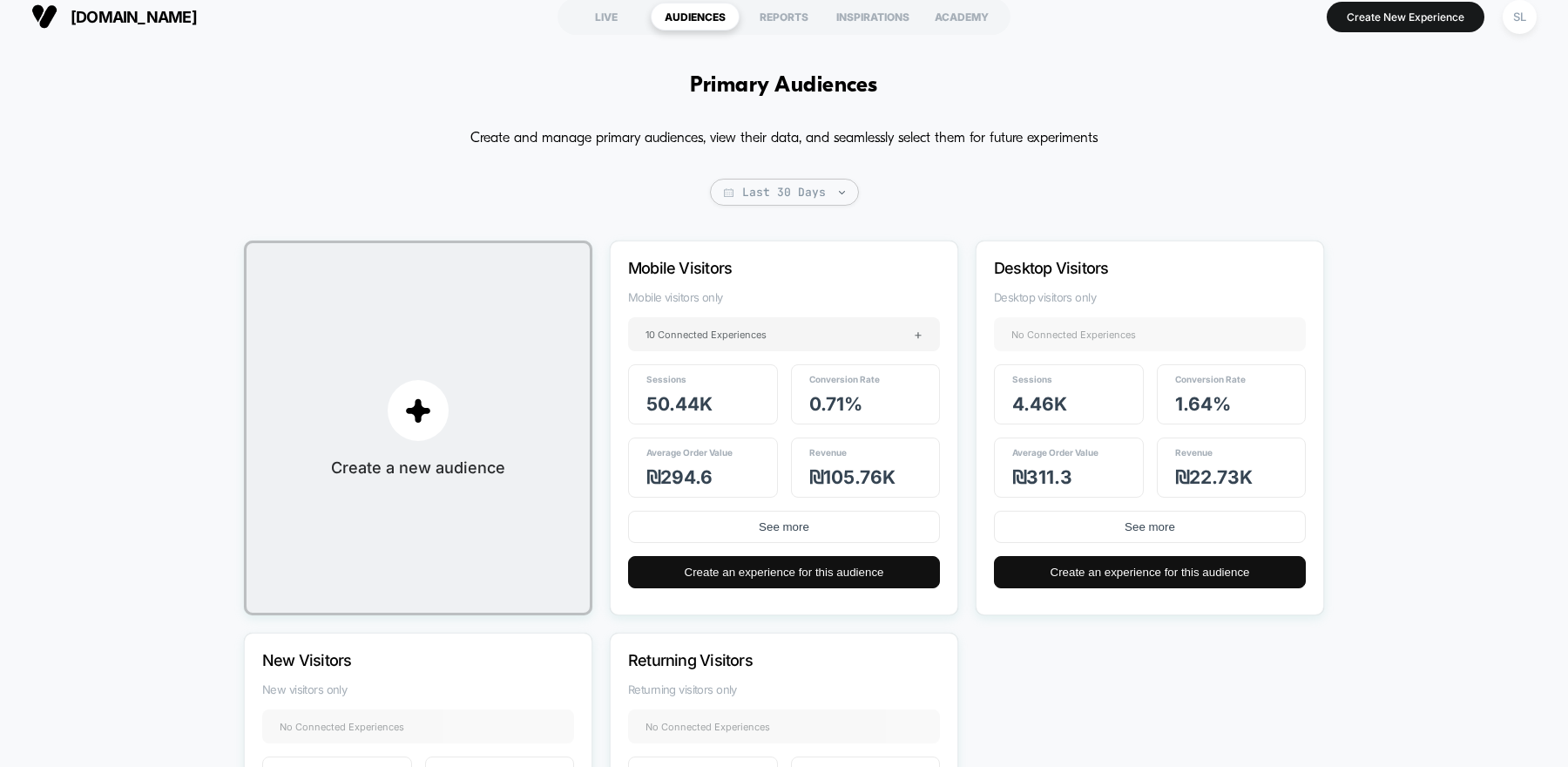
scroll to position [0, 0]
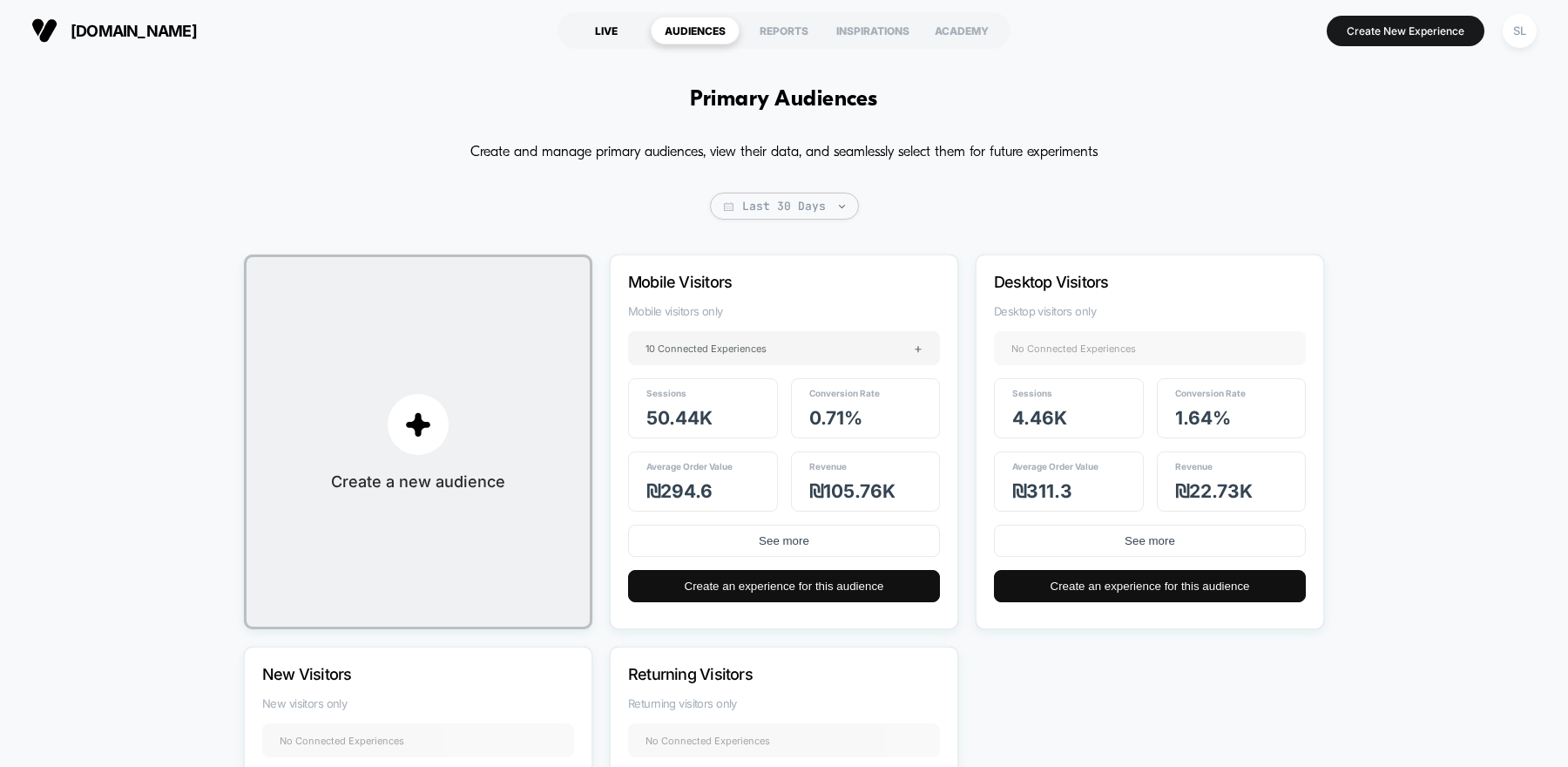
click at [621, 21] on div "LIVE" at bounding box center [606, 30] width 89 height 28
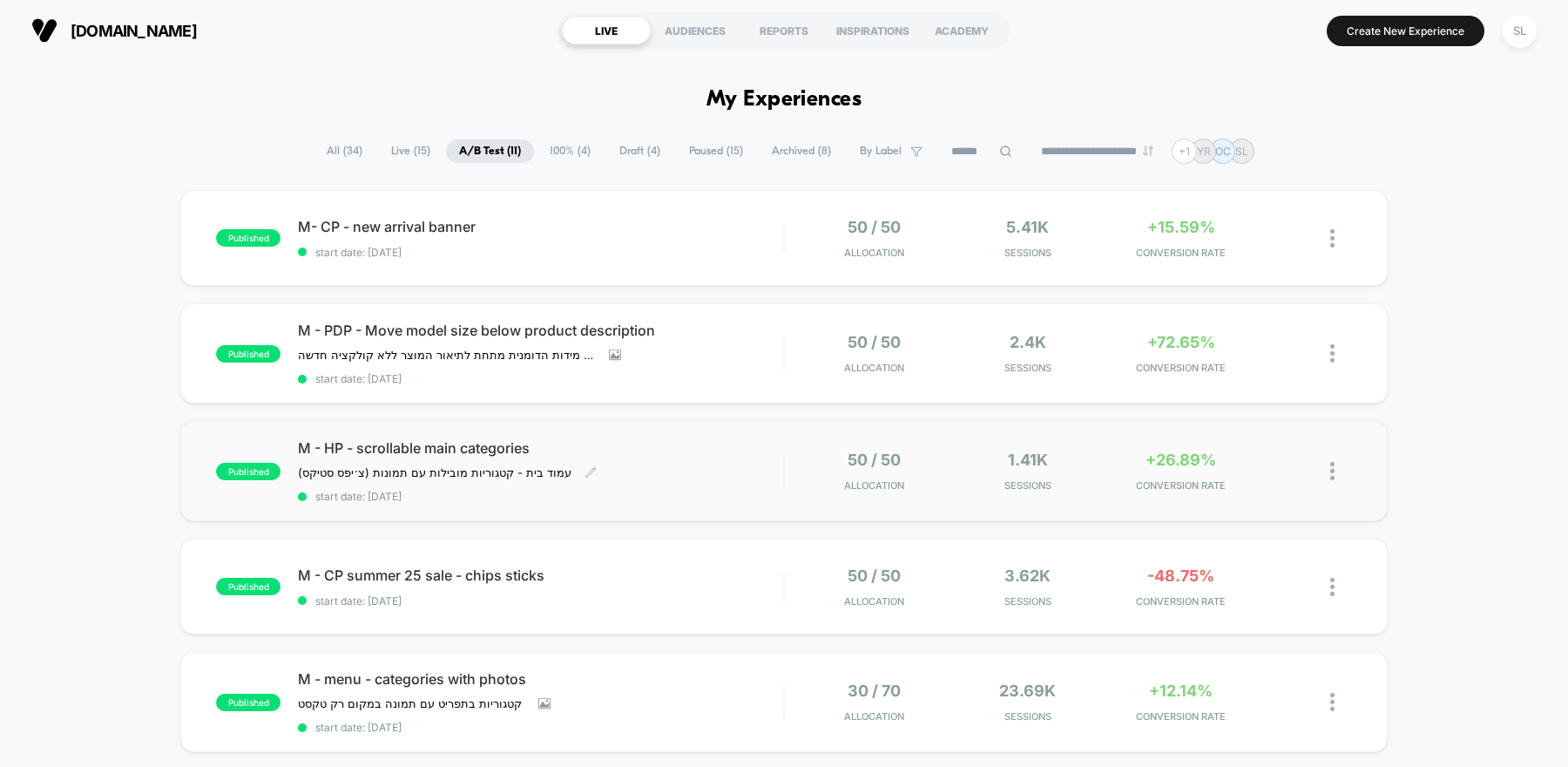
scroll to position [44, 0]
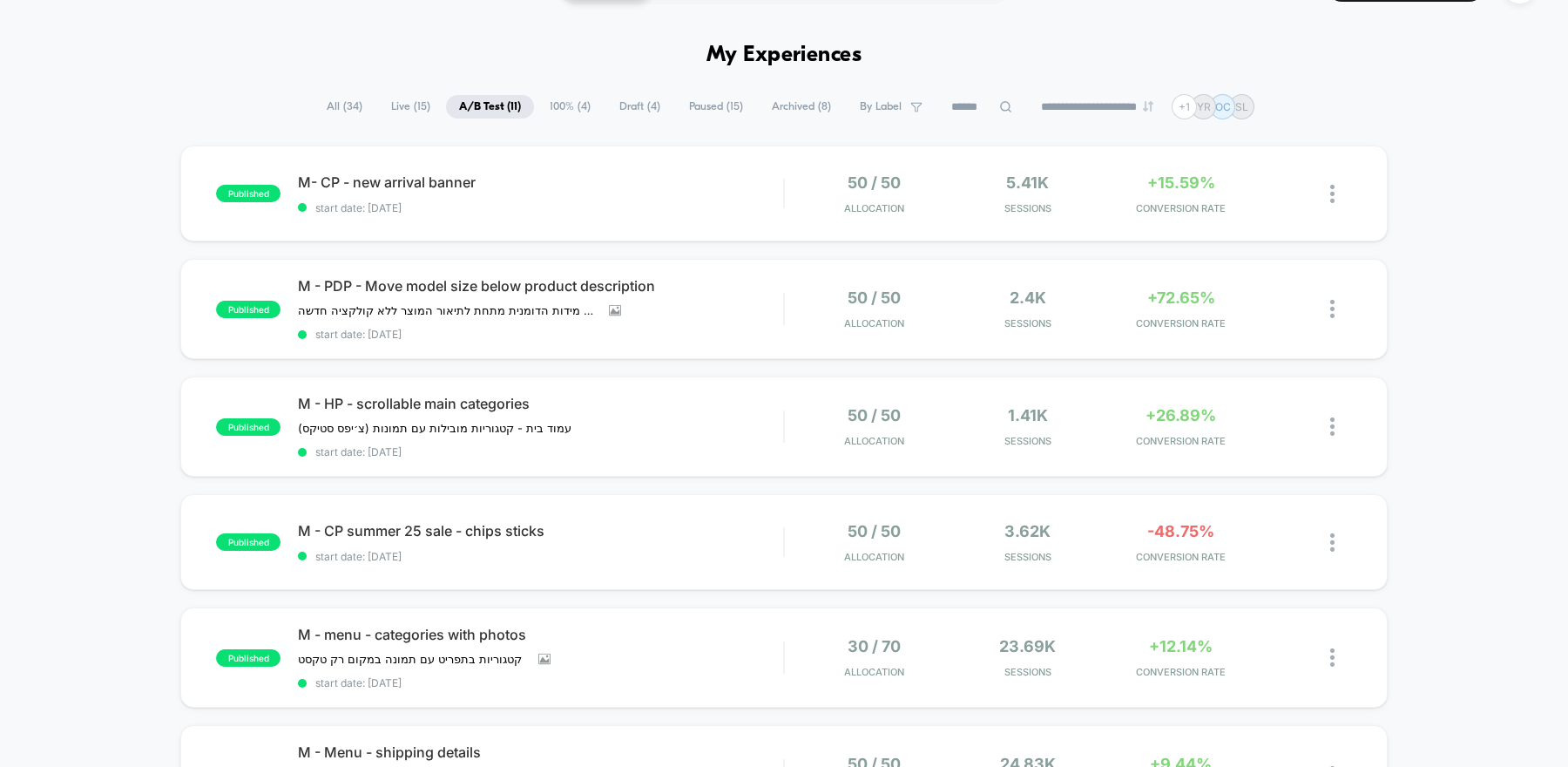
click at [556, 102] on span "100% ( 4 )" at bounding box center [569, 106] width 67 height 23
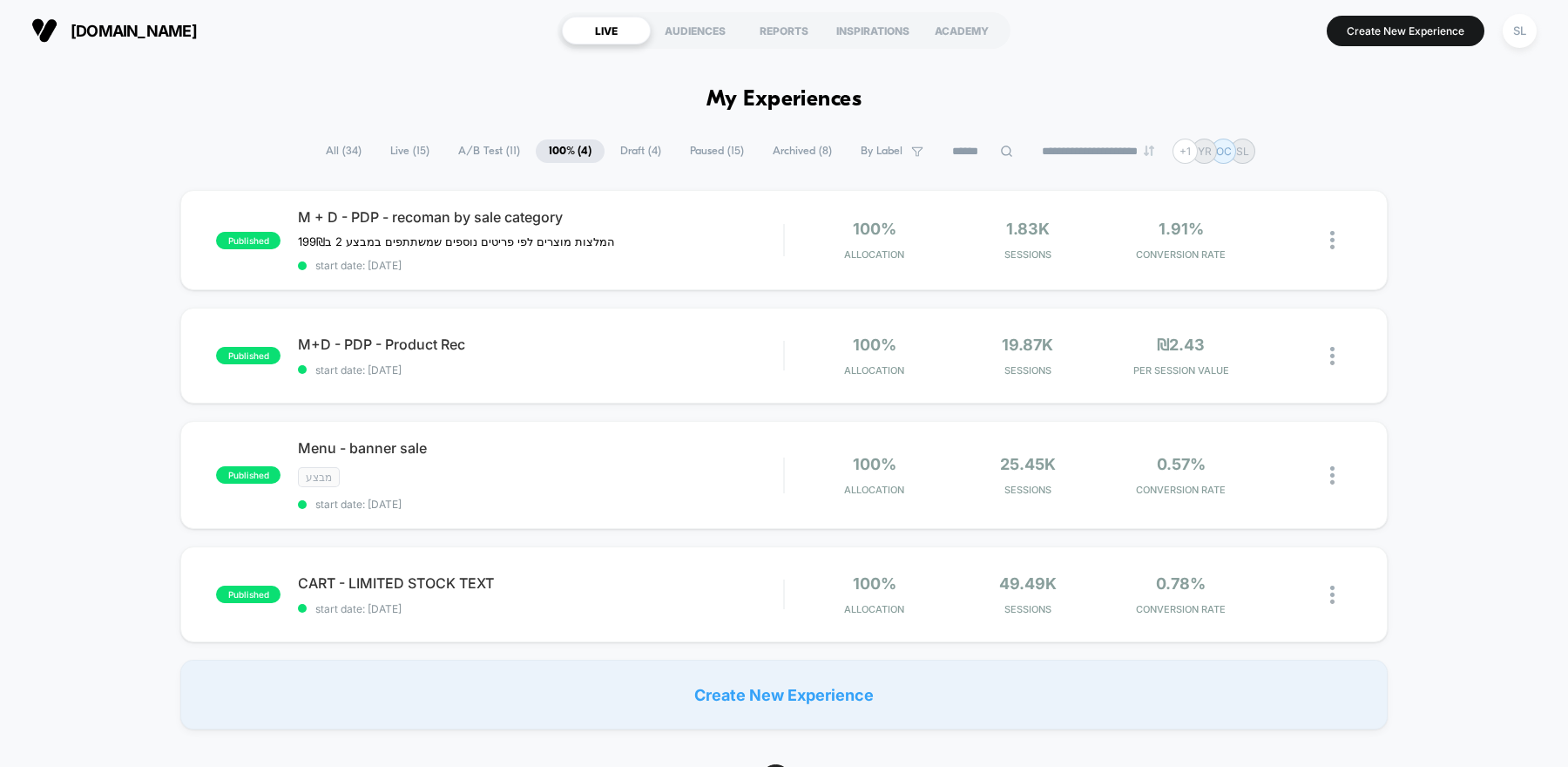
click at [493, 148] on span "A/B Test ( 11 )" at bounding box center [488, 150] width 88 height 23
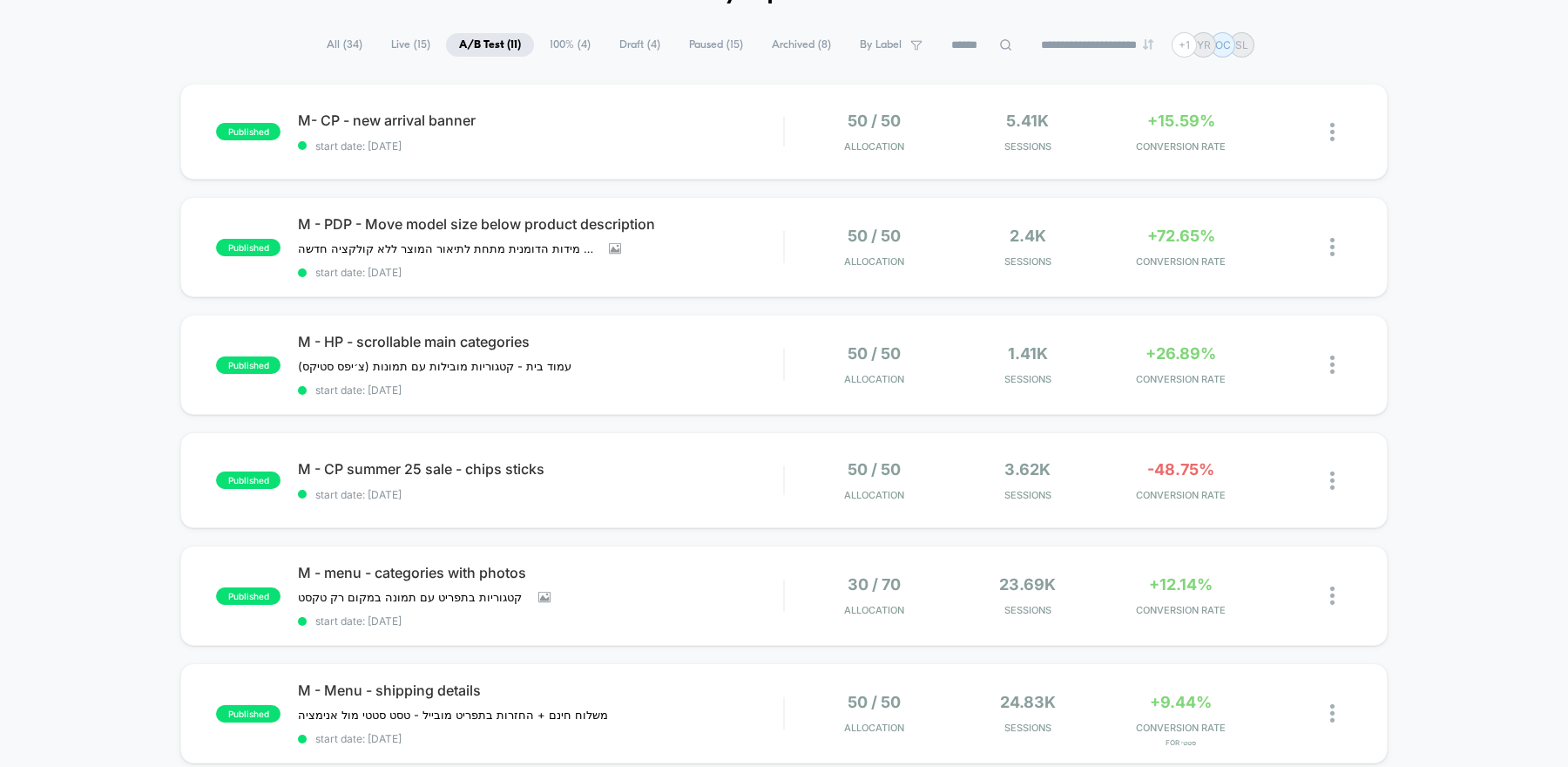
scroll to position [88, 0]
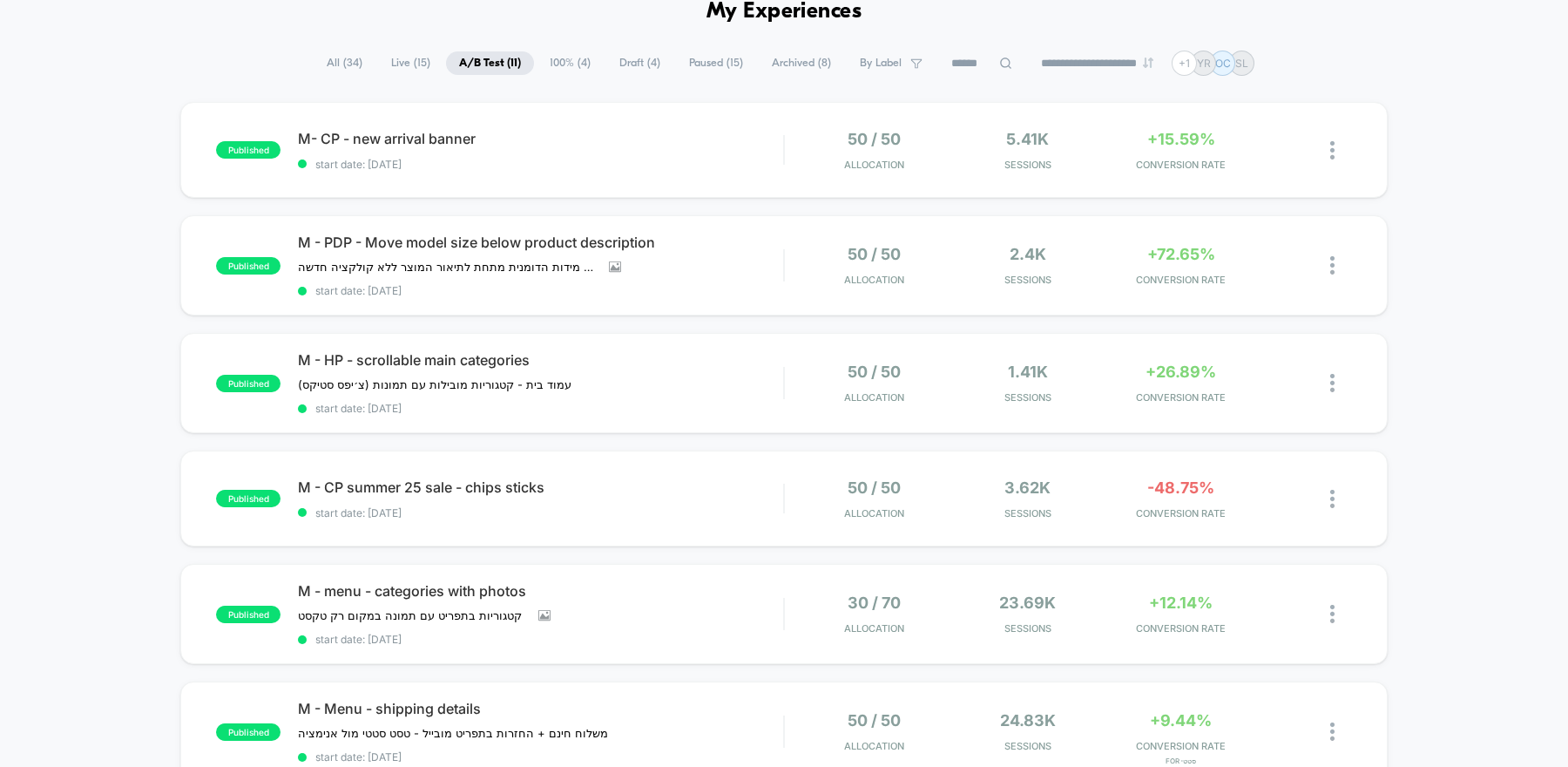
click at [716, 58] on span "Paused ( 15 )" at bounding box center [715, 63] width 80 height 23
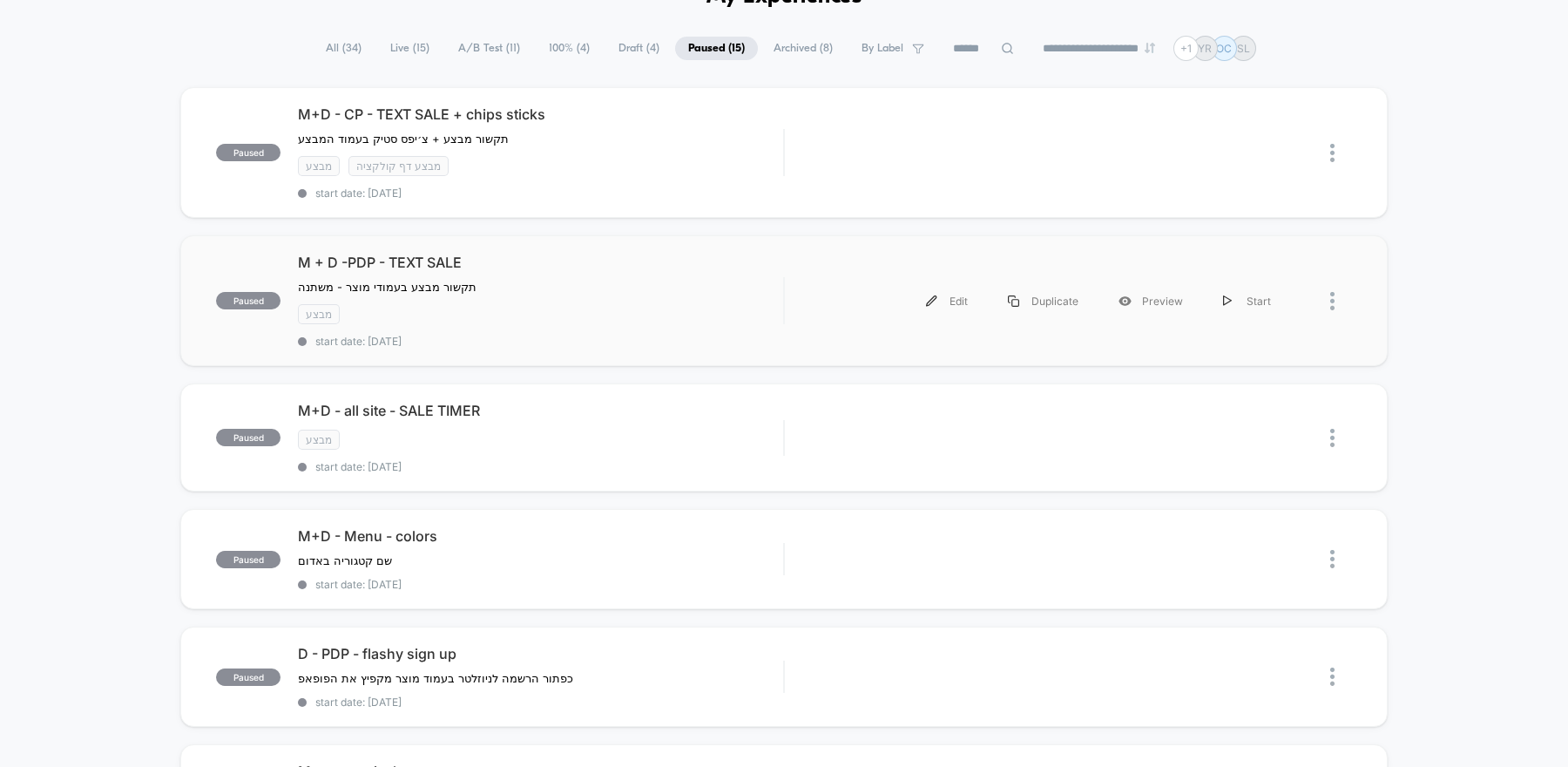
scroll to position [0, 0]
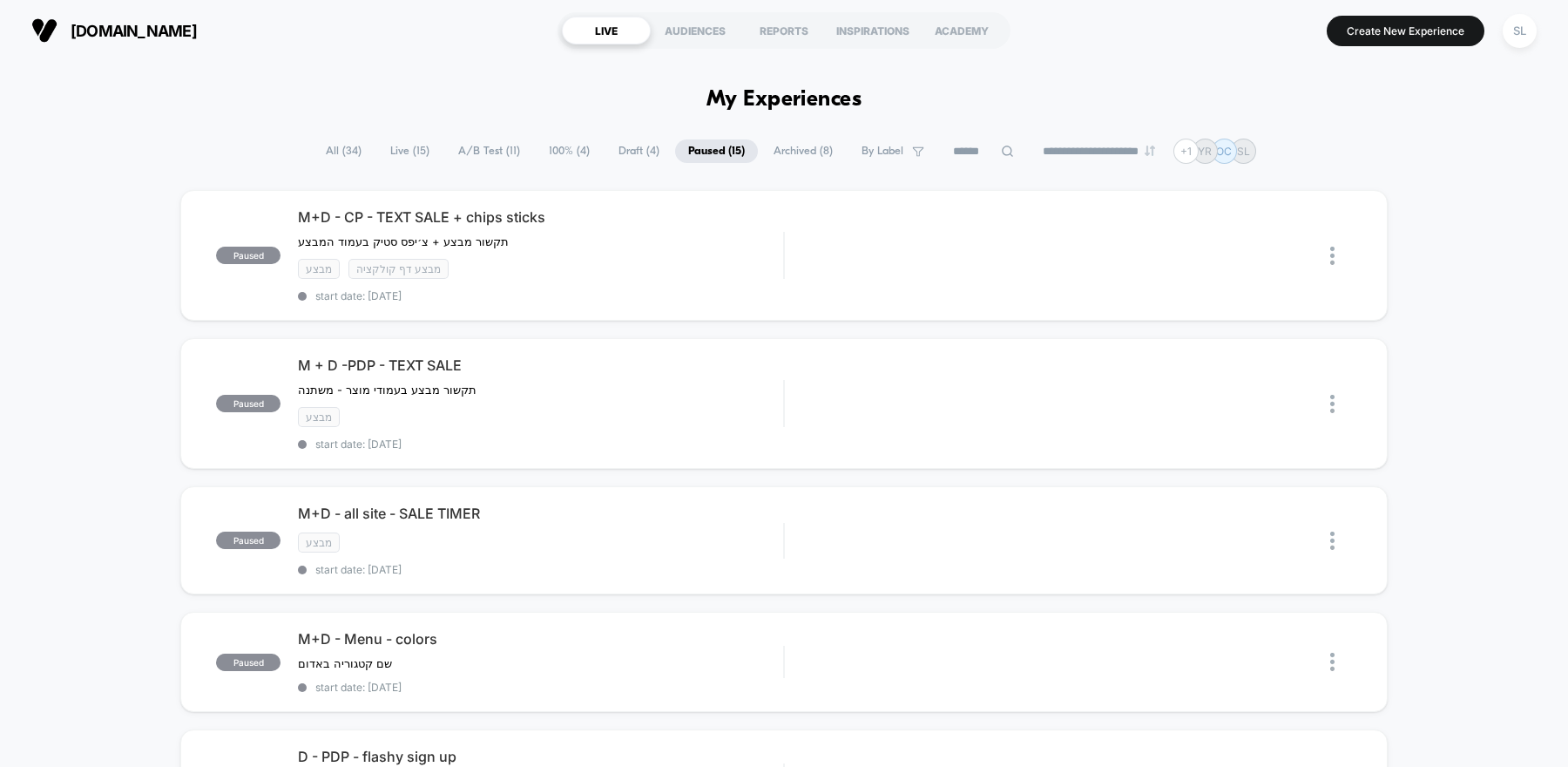
click at [556, 150] on span "100% ( 4 )" at bounding box center [569, 150] width 67 height 23
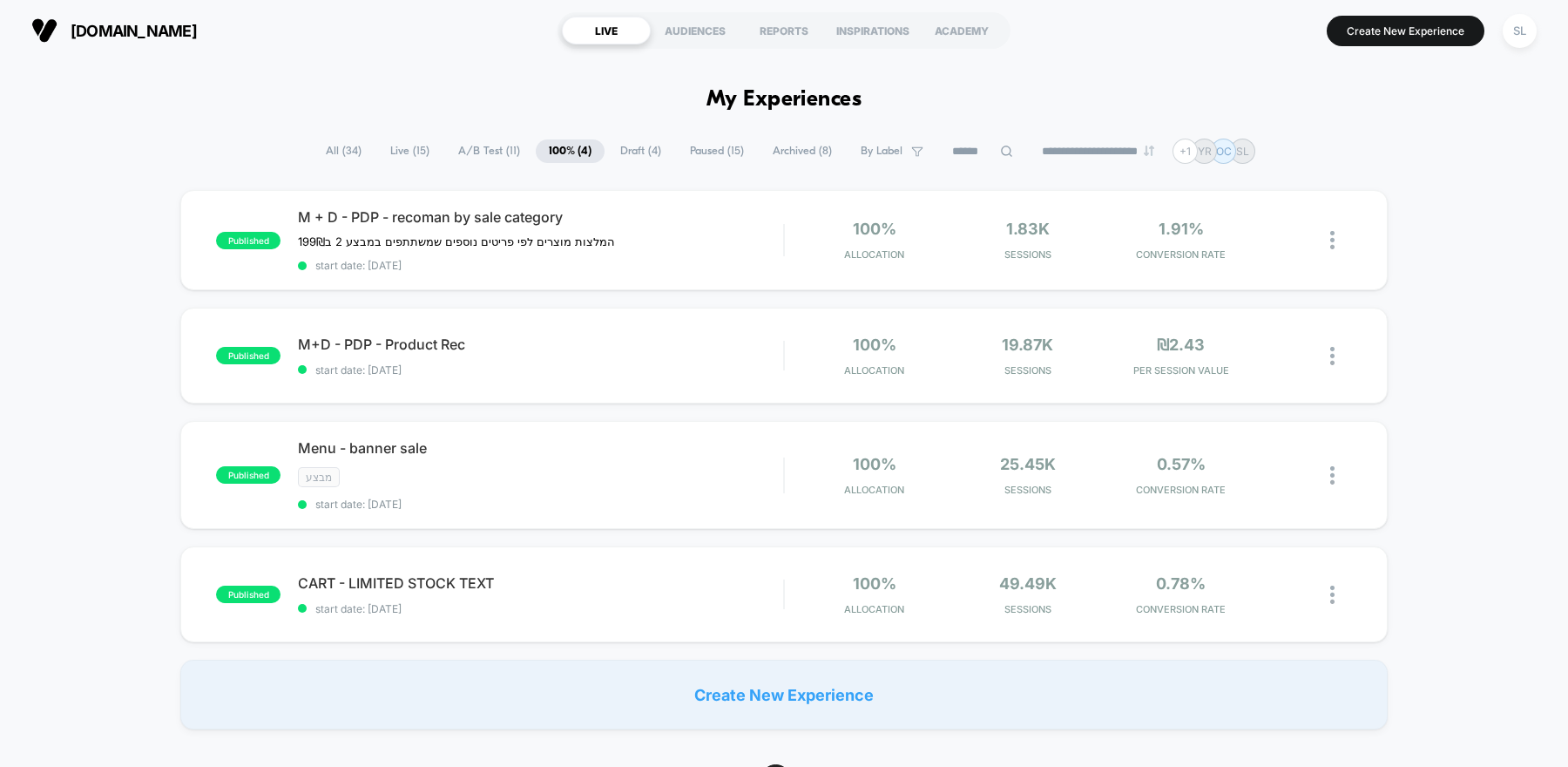
click at [711, 157] on span "Paused ( 15 )" at bounding box center [716, 150] width 80 height 23
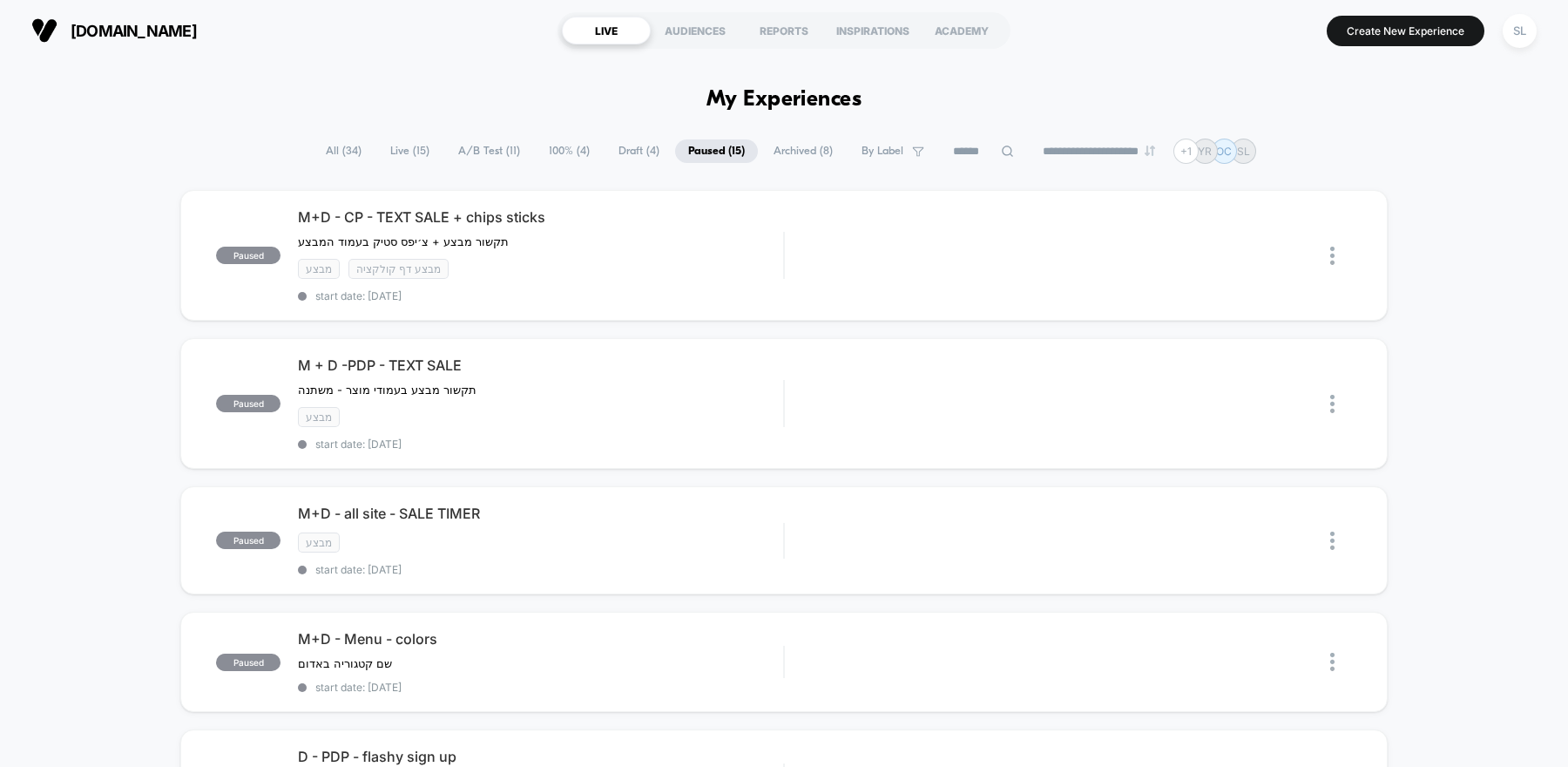
click at [550, 152] on span "100% ( 4 )" at bounding box center [569, 150] width 67 height 23
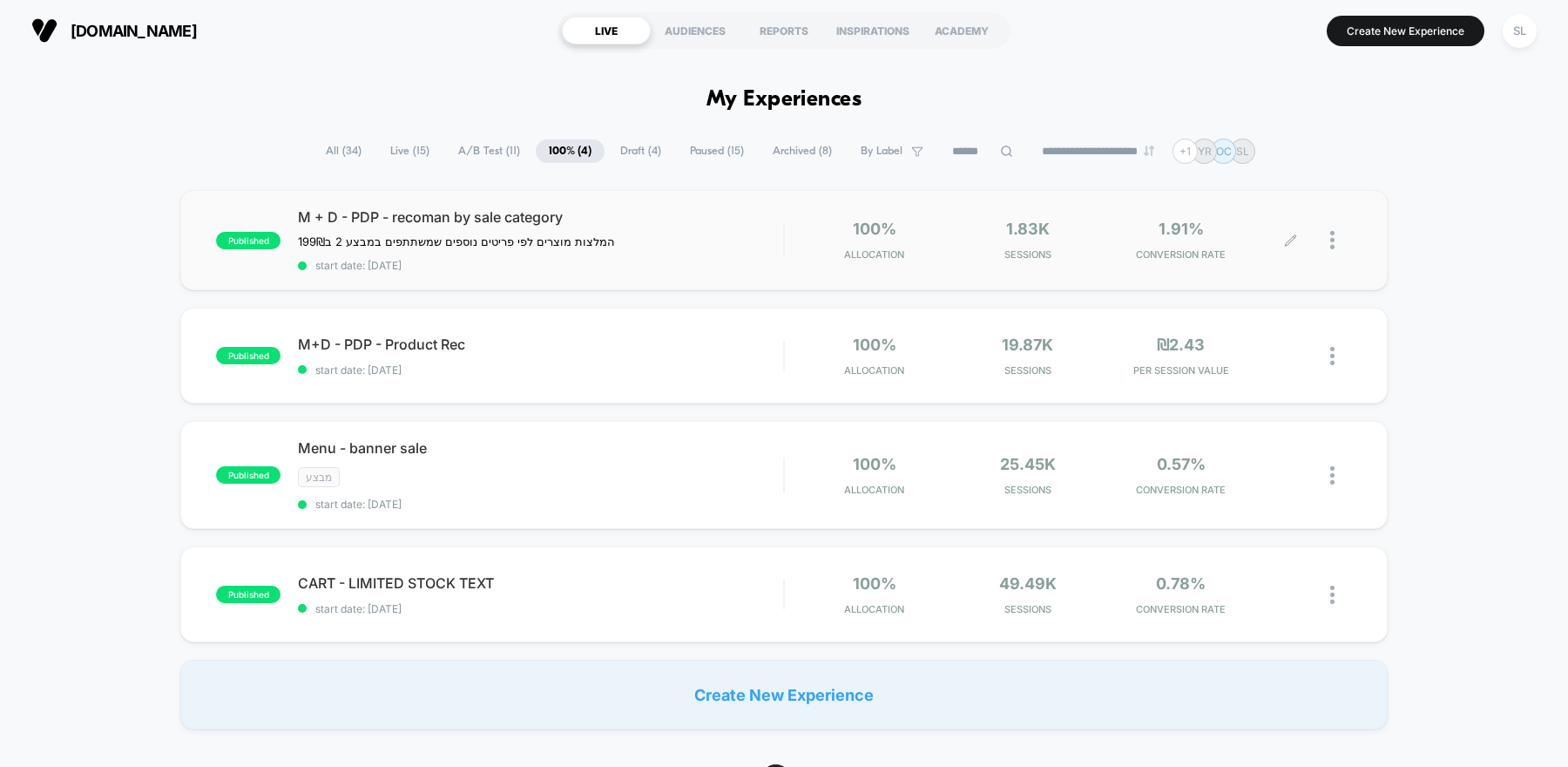
click at [1240, 243] on div "1.91% CONVERSION RATE" at bounding box center [1181, 240] width 145 height 41
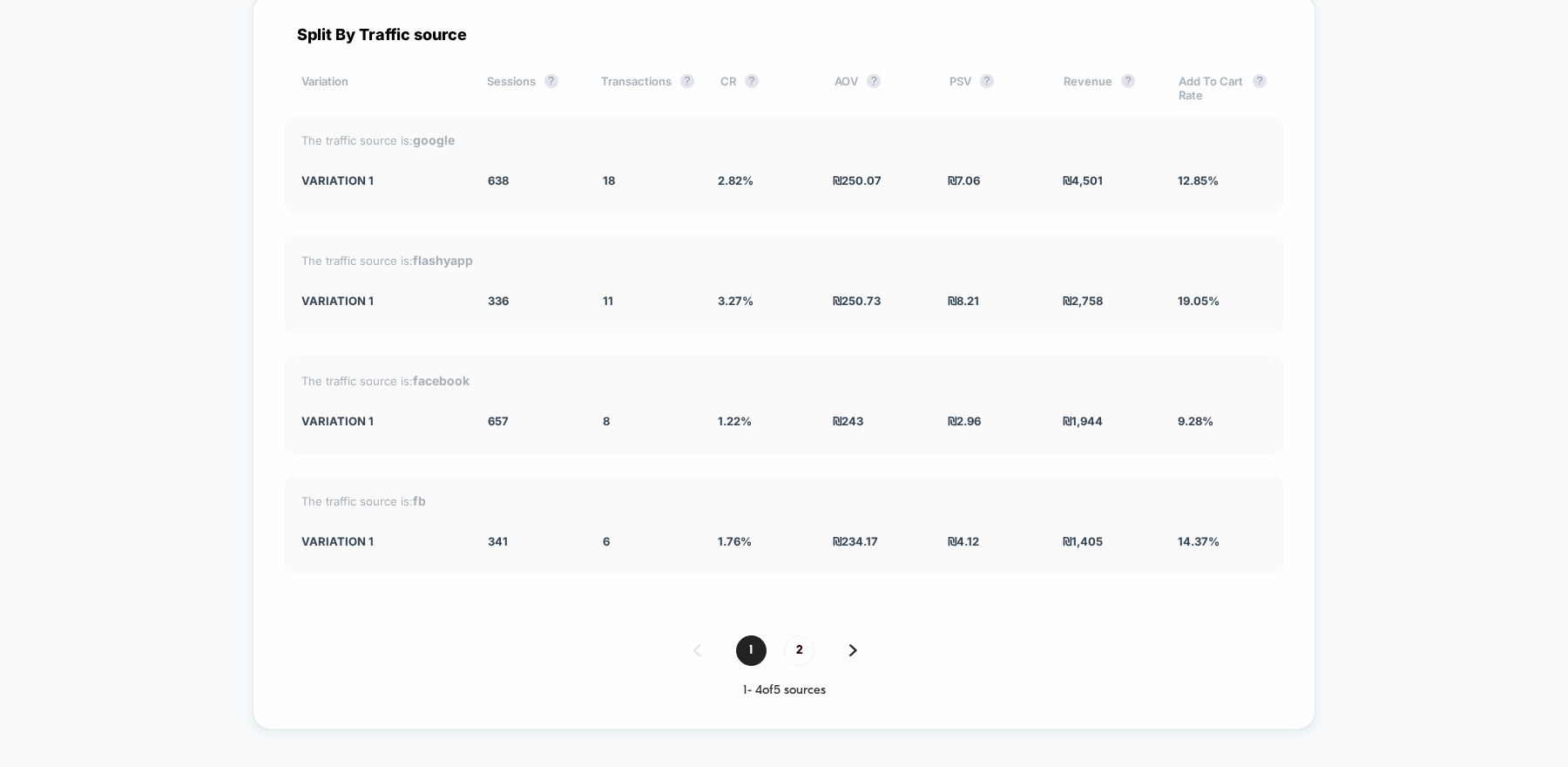
scroll to position [2568, 0]
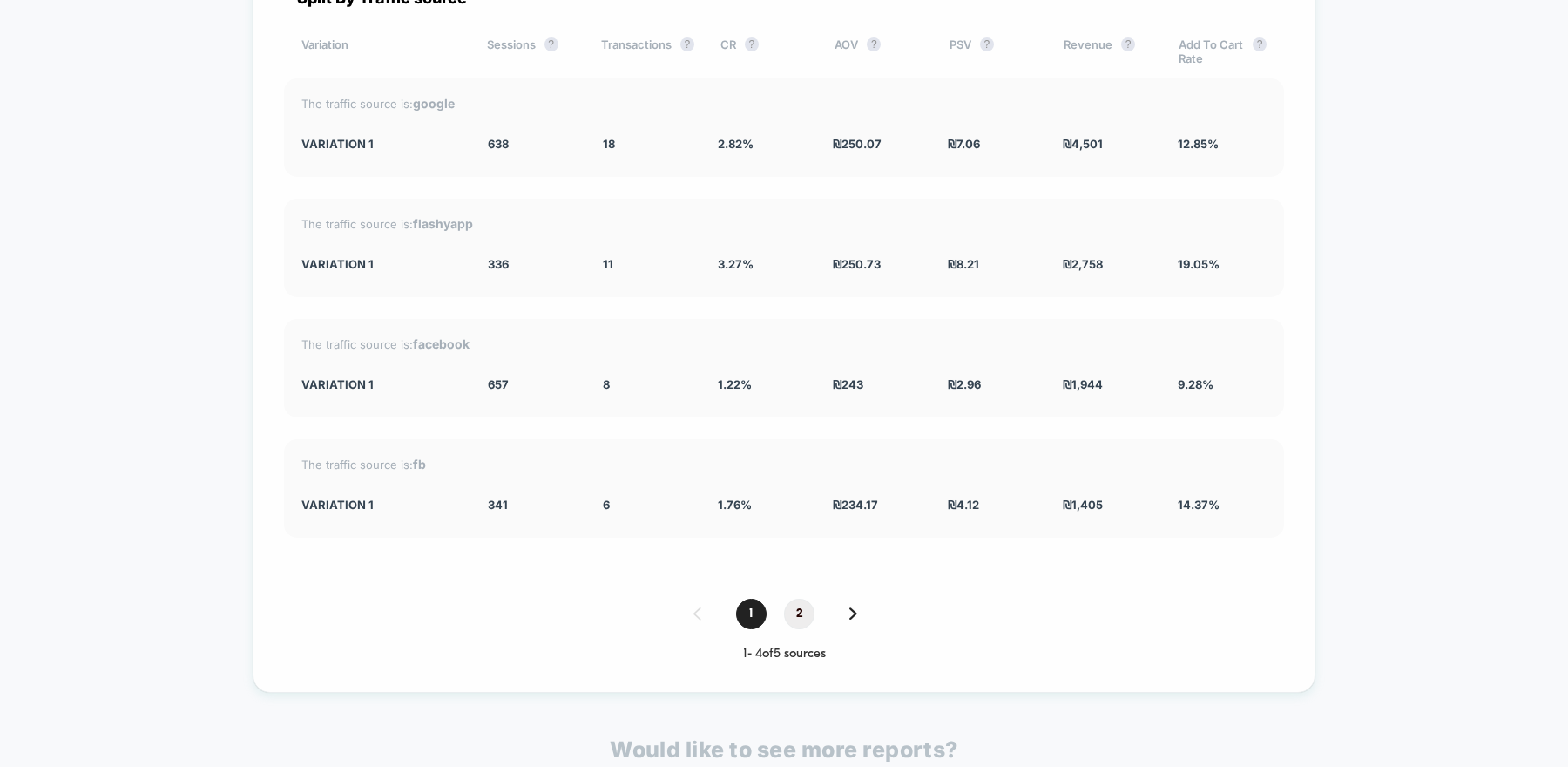
click at [805, 602] on span "2" at bounding box center [798, 613] width 30 height 30
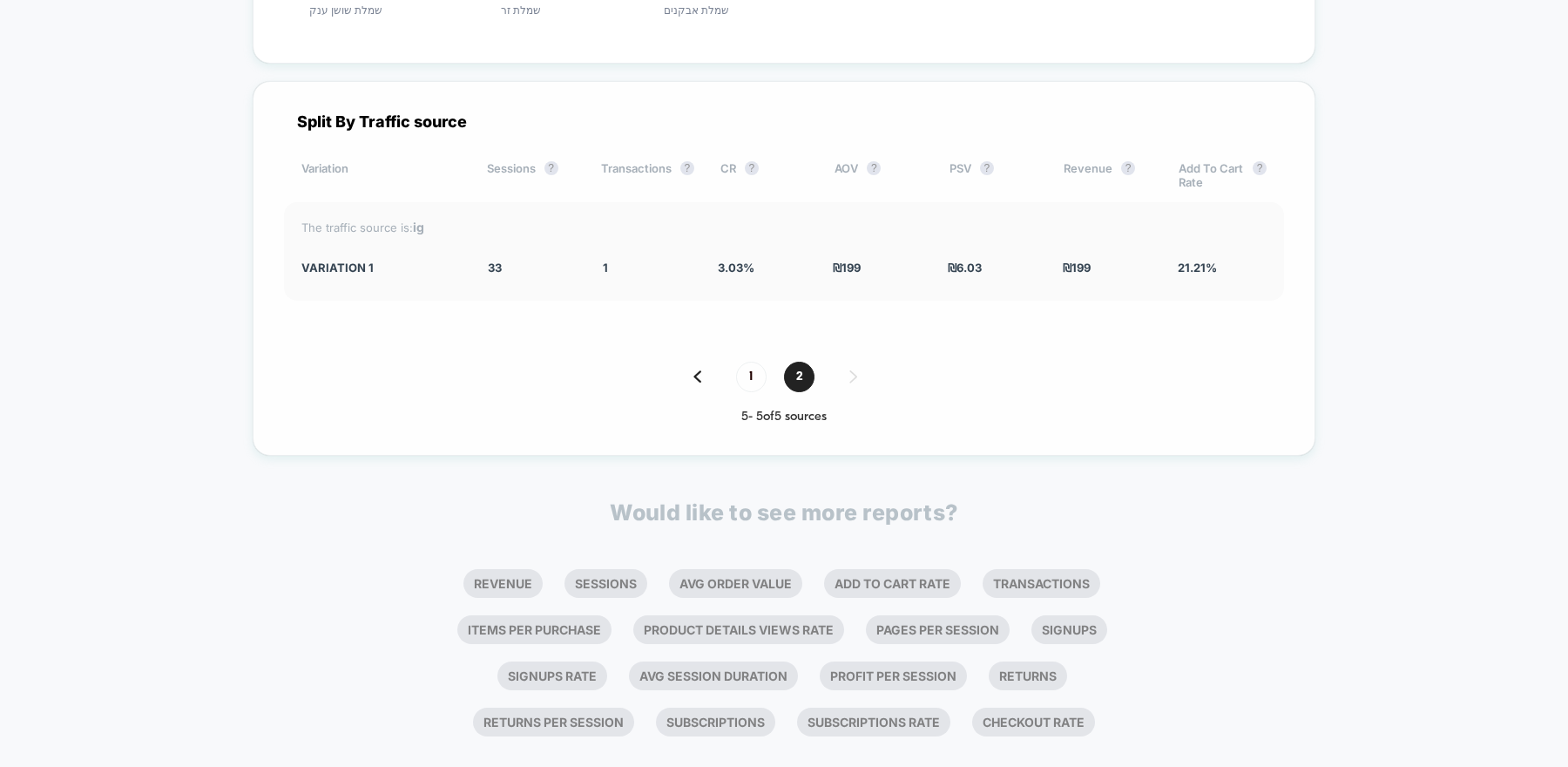
scroll to position [2445, 0]
click at [753, 373] on span "1" at bounding box center [751, 376] width 30 height 30
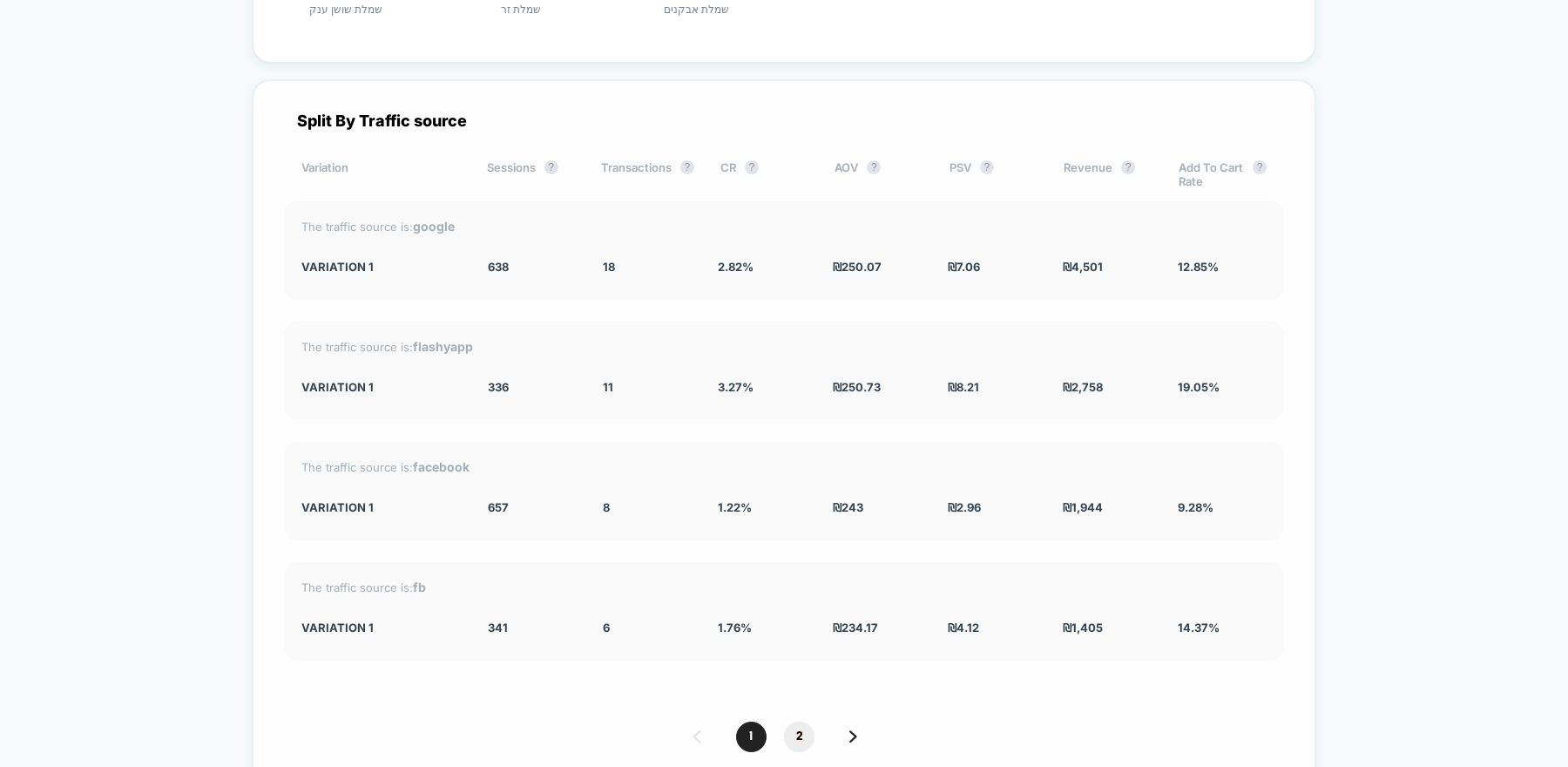
click at [796, 726] on span "2" at bounding box center [798, 737] width 30 height 30
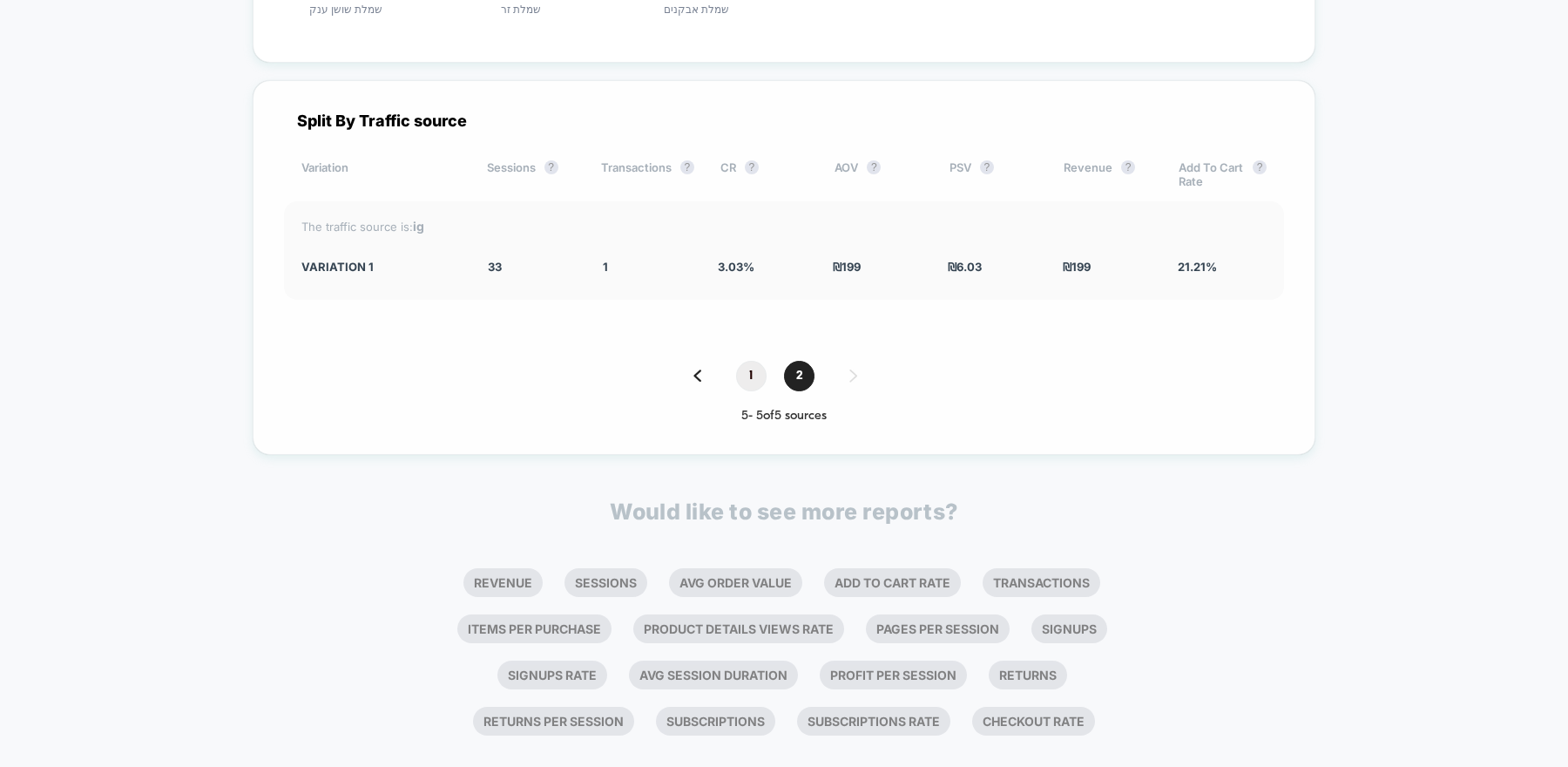
click at [755, 372] on span "1" at bounding box center [751, 376] width 30 height 30
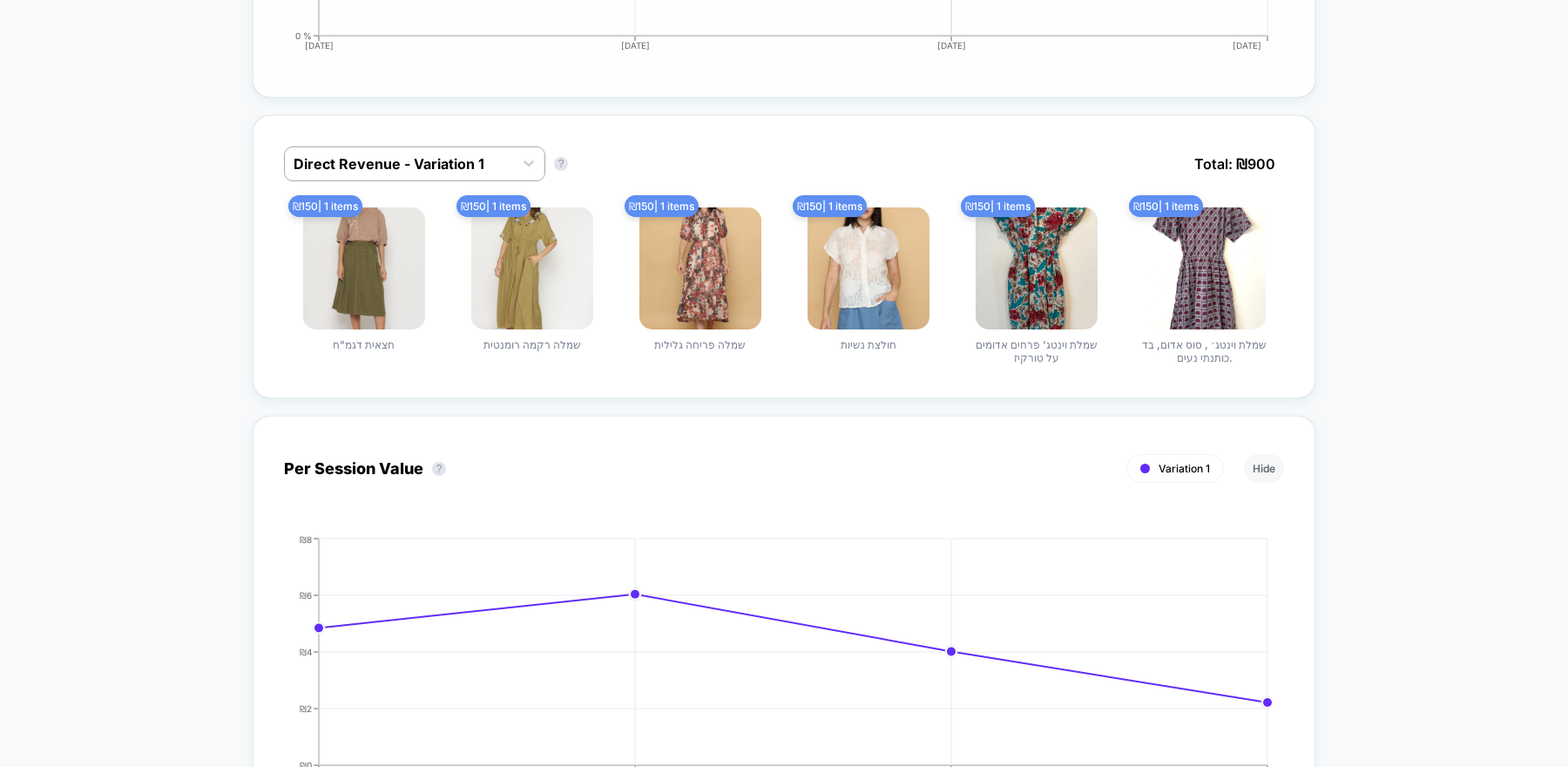
scroll to position [815, 0]
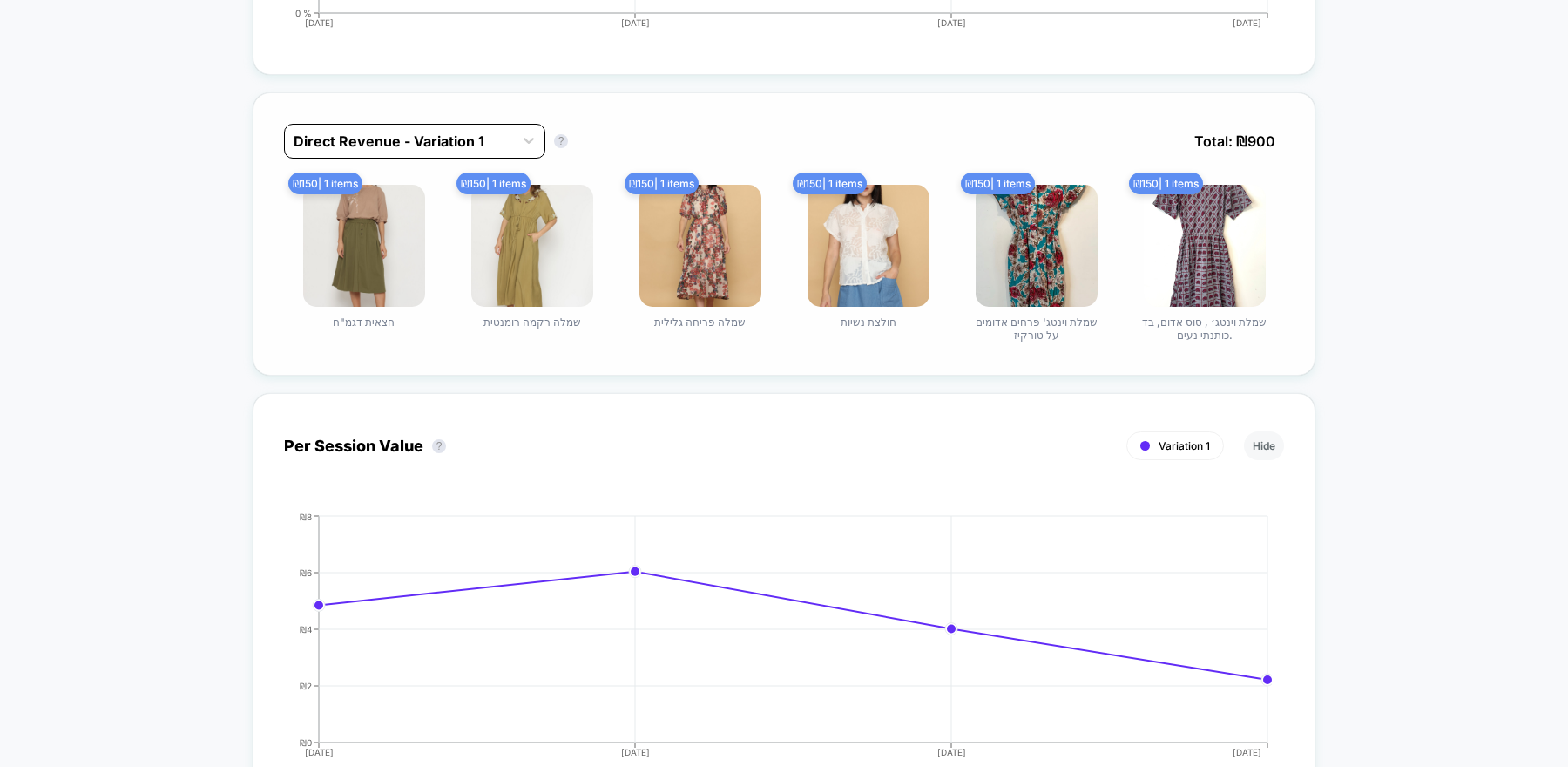
click at [401, 124] on div "Direct Revenue - Variation 1" at bounding box center [414, 141] width 261 height 35
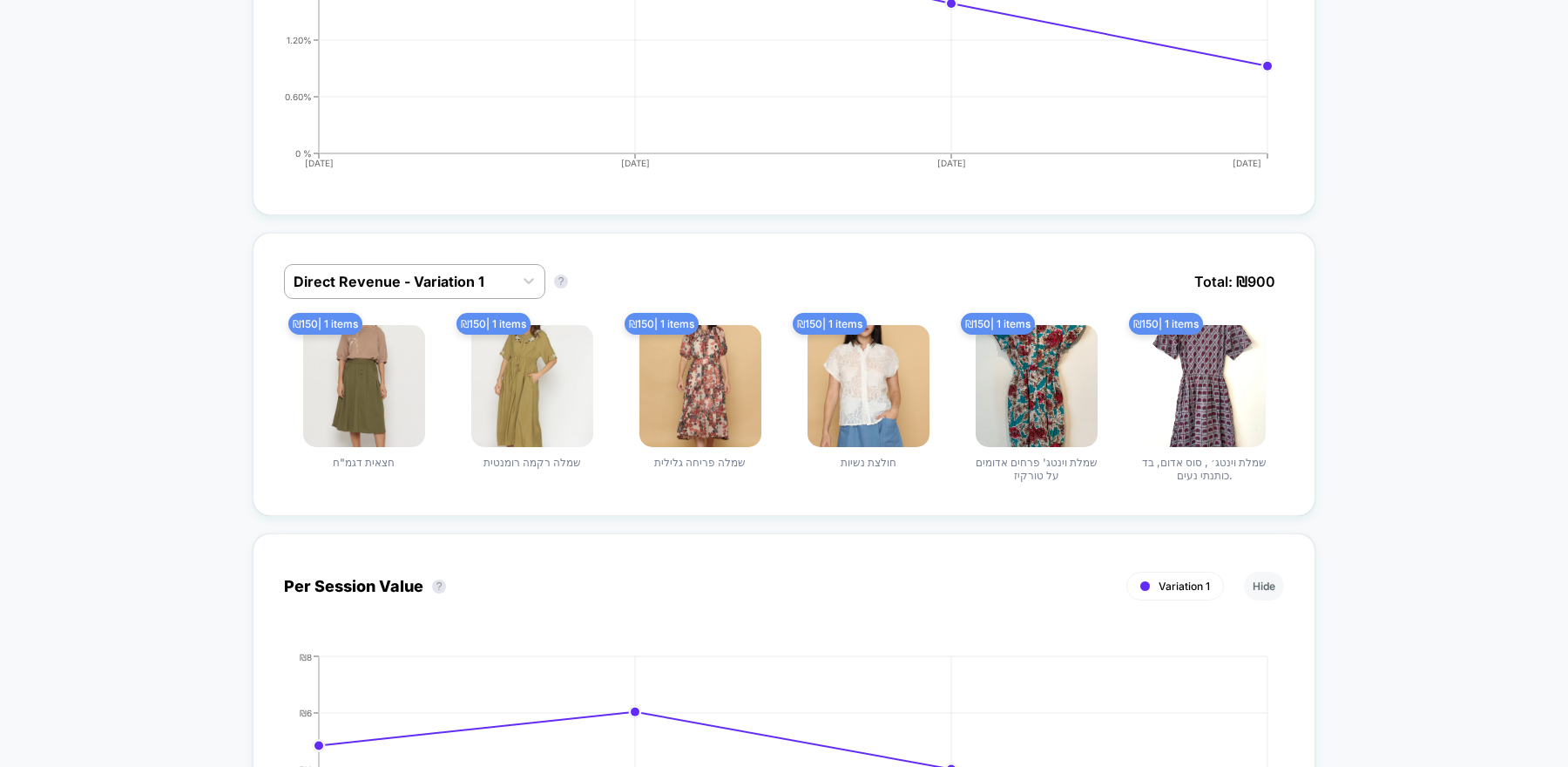
scroll to position [0, 0]
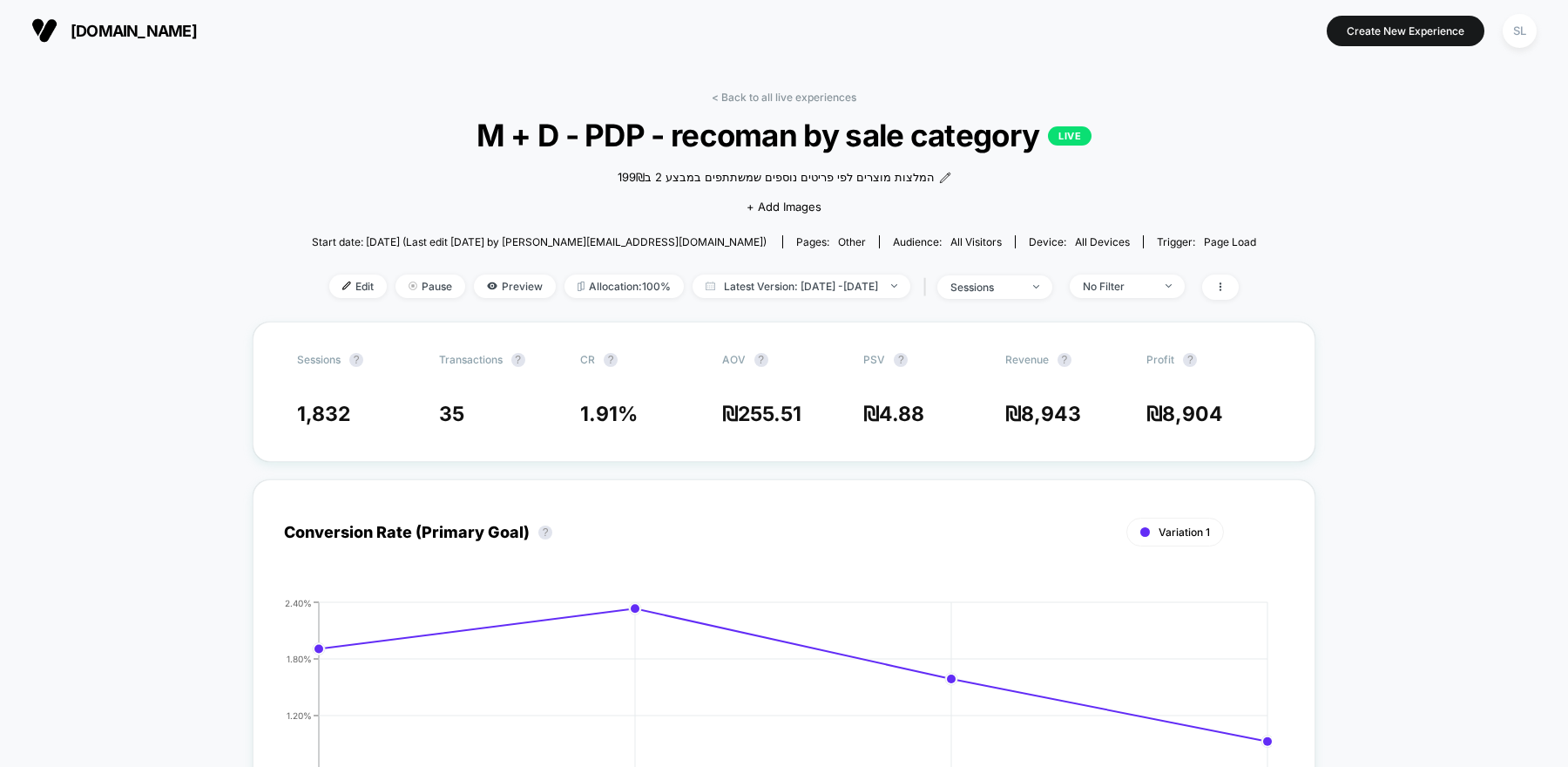
click at [644, 208] on div "המלצות מוצרים לפי פריטים נוספים שמשתתפים במבצע 2 ב199₪﻿ Click to edit experienc…" at bounding box center [784, 189] width 567 height 73
